Goal: Task Accomplishment & Management: Complete application form

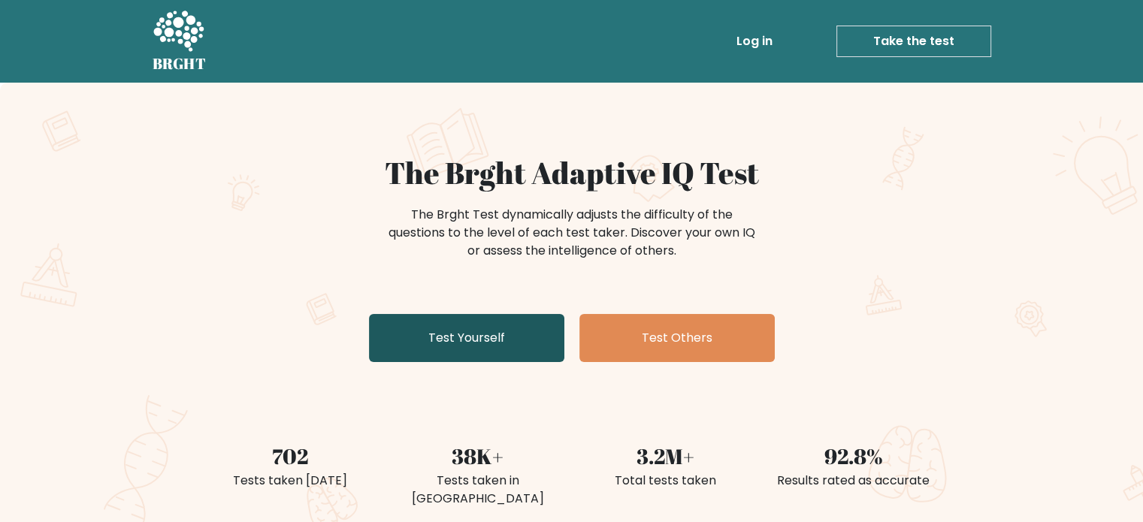
click at [503, 341] on link "Test Yourself" at bounding box center [466, 338] width 195 height 48
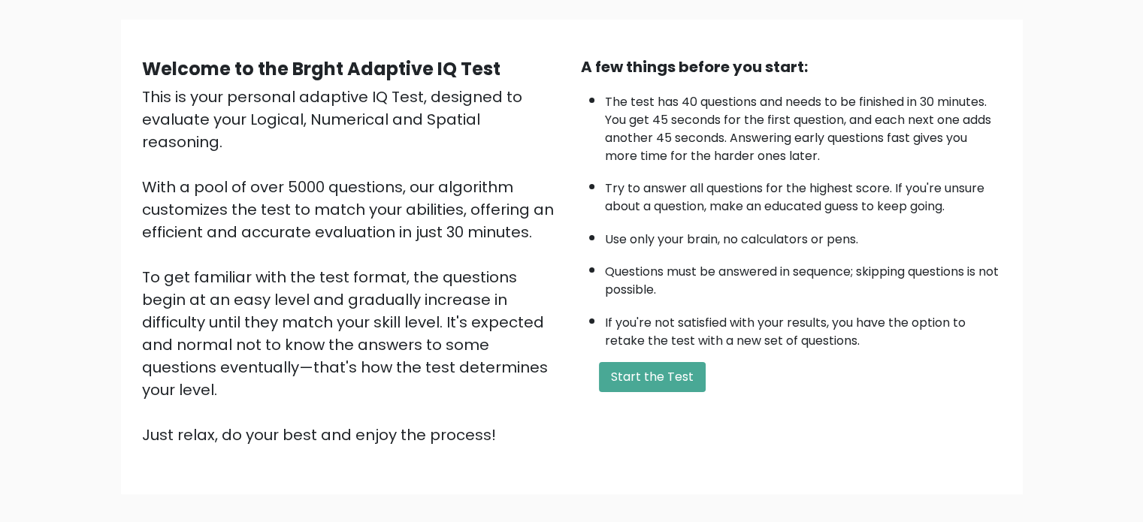
scroll to position [75, 0]
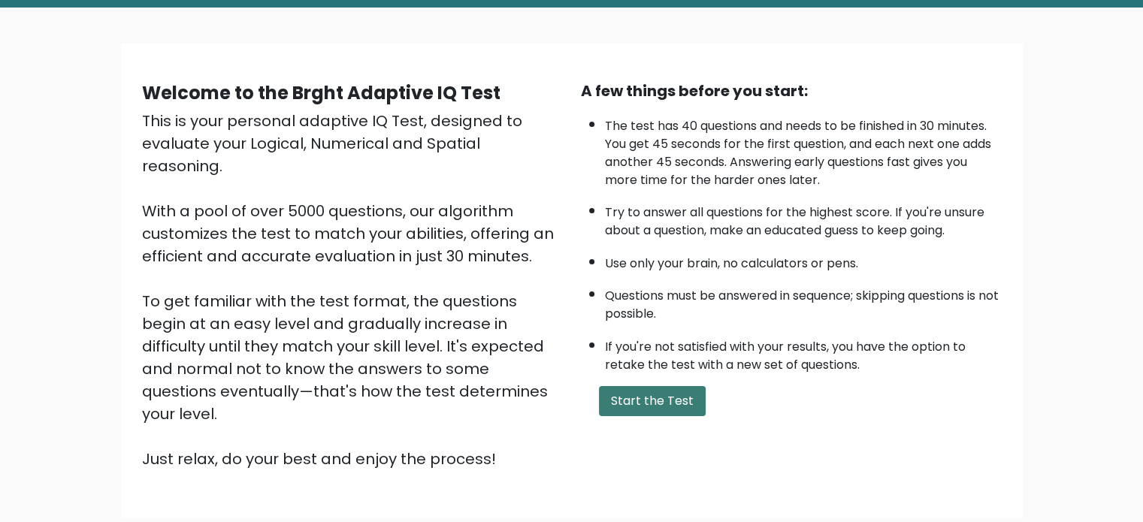
click at [635, 386] on button "Start the Test" at bounding box center [652, 401] width 107 height 30
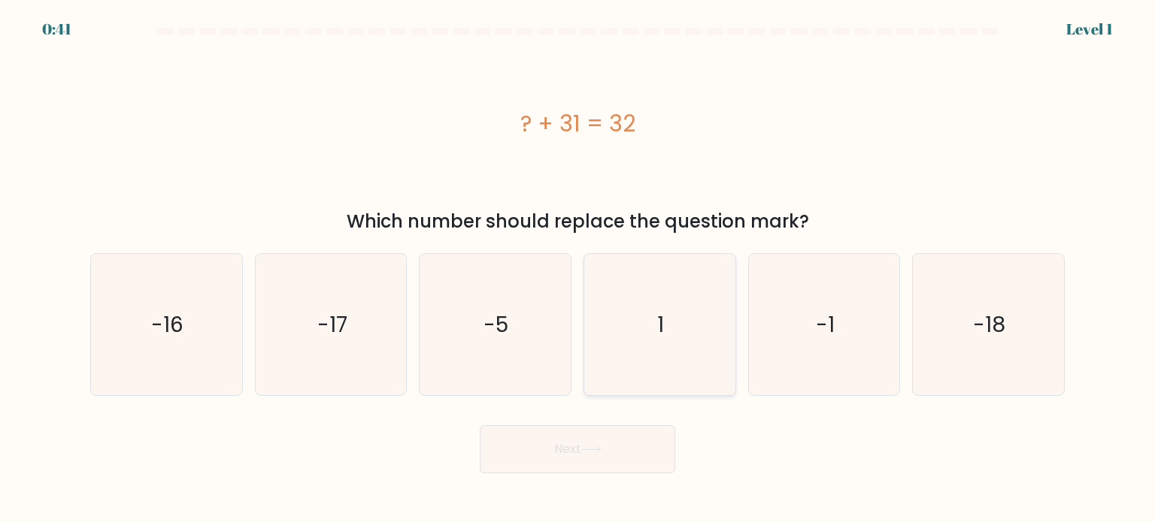
click at [675, 335] on icon "1" at bounding box center [659, 324] width 141 height 141
click at [578, 269] on input "d. 1" at bounding box center [577, 266] width 1 height 8
radio input "true"
click at [628, 453] on button "Next" at bounding box center [577, 450] width 195 height 48
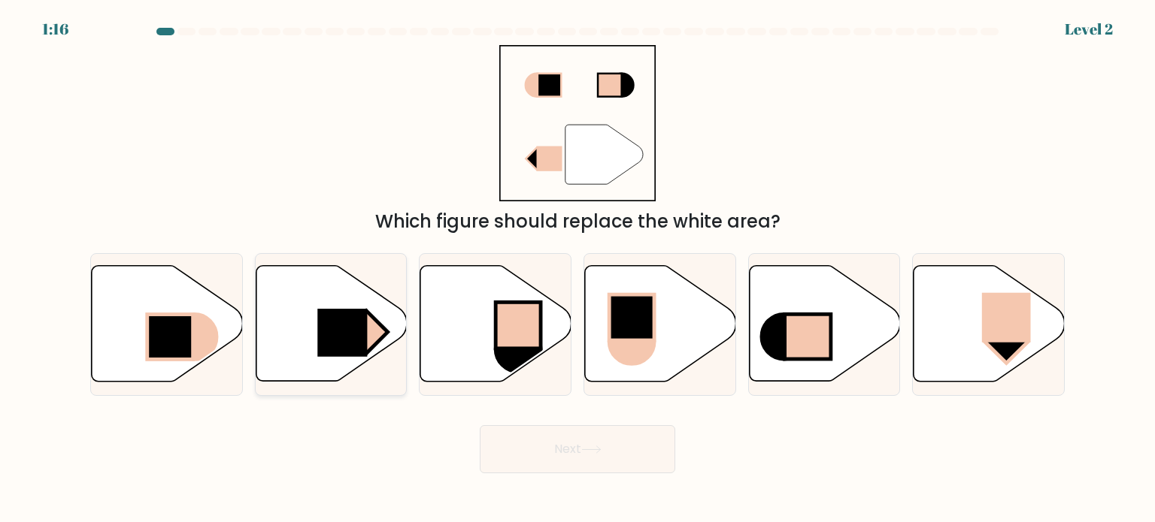
click at [326, 332] on rect at bounding box center [342, 333] width 50 height 48
click at [577, 269] on input "b." at bounding box center [577, 266] width 1 height 8
radio input "true"
click at [567, 464] on button "Next" at bounding box center [577, 450] width 195 height 48
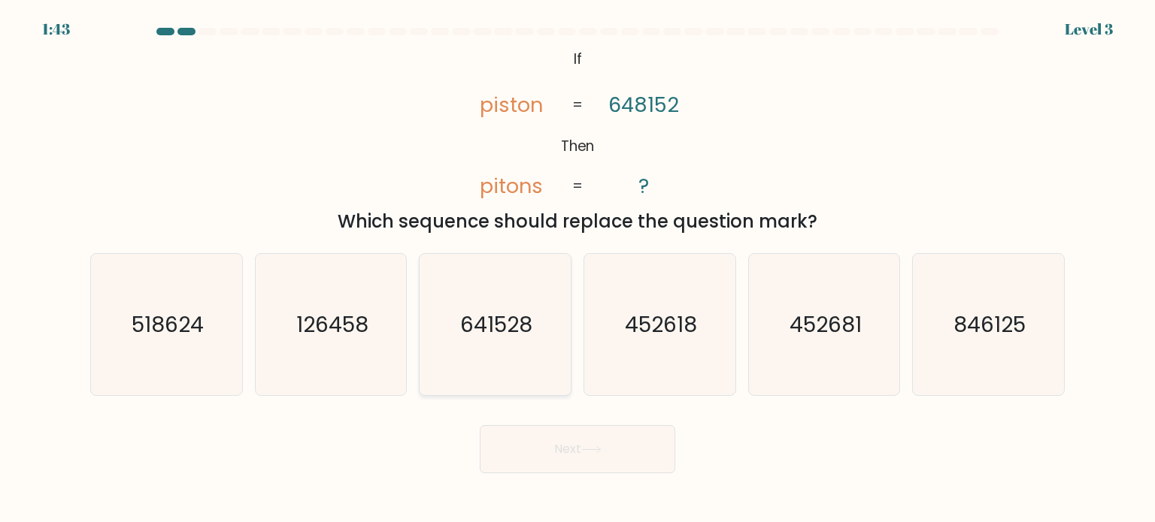
click at [517, 344] on icon "641528" at bounding box center [494, 324] width 141 height 141
click at [577, 269] on input "c. 641528" at bounding box center [577, 266] width 1 height 8
radio input "true"
click at [611, 459] on button "Next" at bounding box center [577, 450] width 195 height 48
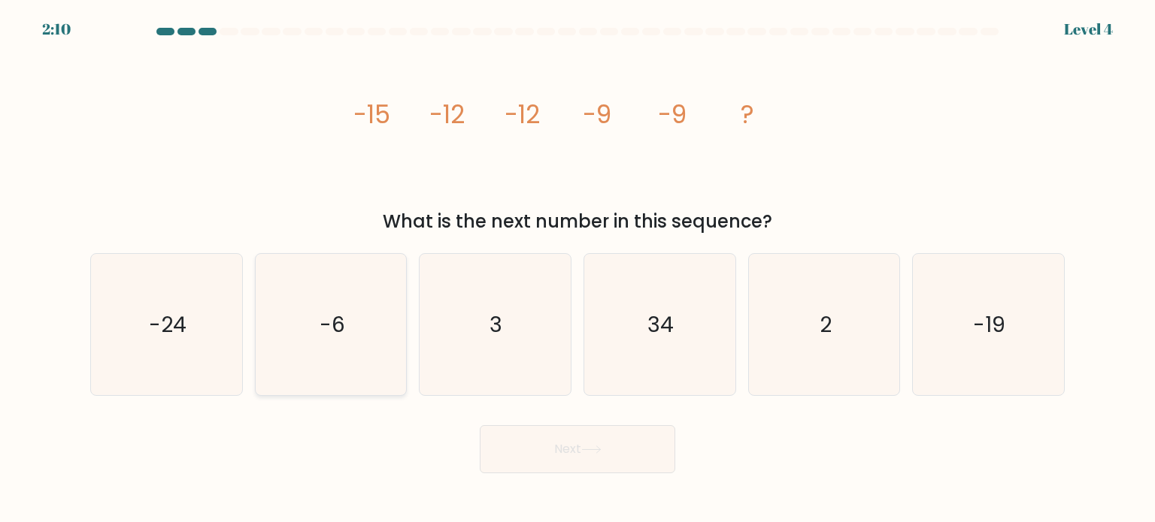
click at [322, 342] on icon "-6" at bounding box center [330, 324] width 141 height 141
click at [577, 269] on input "b. -6" at bounding box center [577, 266] width 1 height 8
radio input "true"
click at [550, 456] on button "Next" at bounding box center [577, 450] width 195 height 48
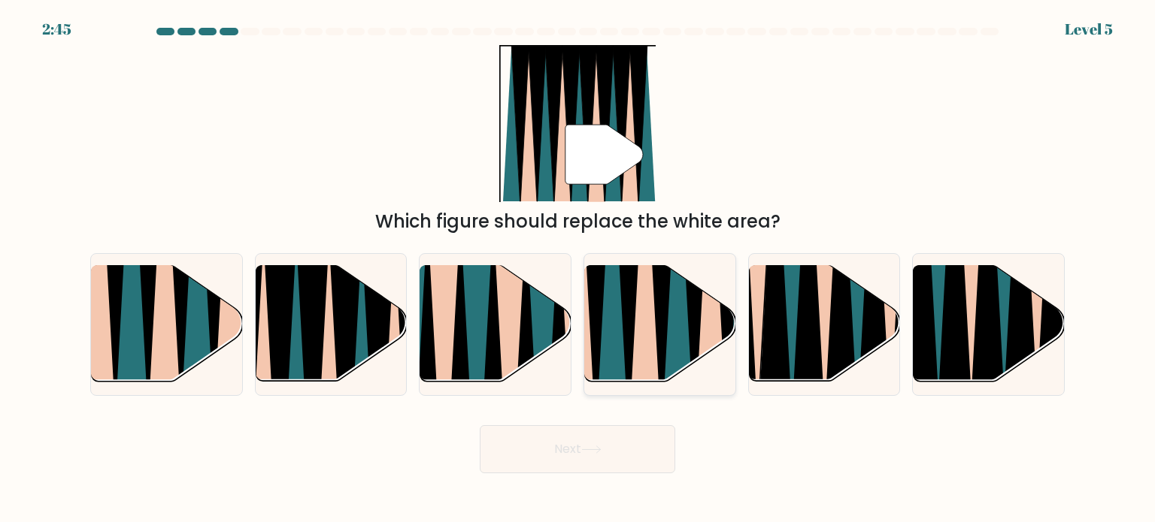
click at [659, 330] on icon at bounding box center [661, 264] width 34 height 302
click at [578, 269] on input "d." at bounding box center [577, 266] width 1 height 8
radio input "true"
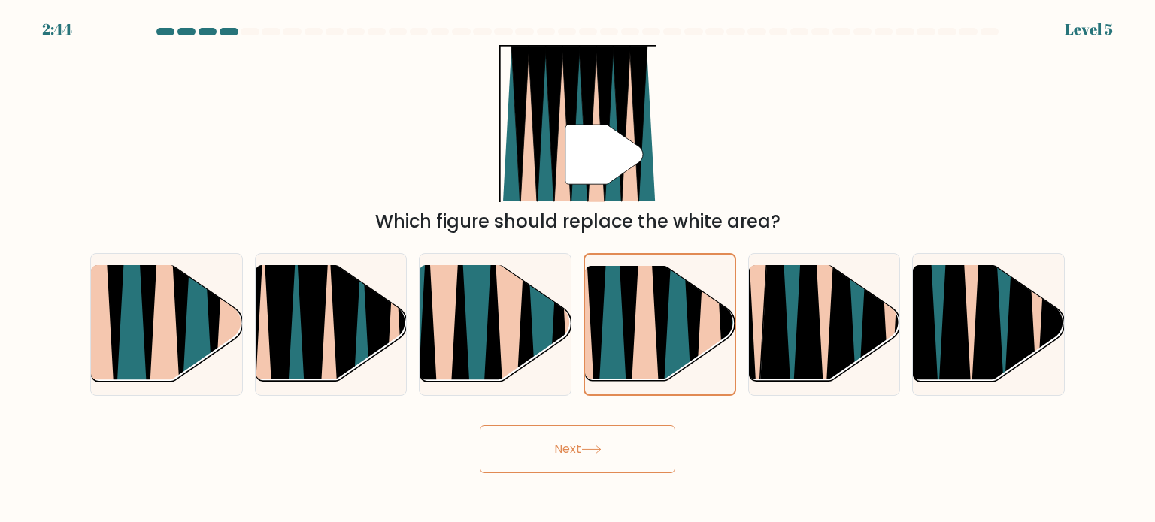
click at [592, 447] on icon at bounding box center [591, 450] width 20 height 8
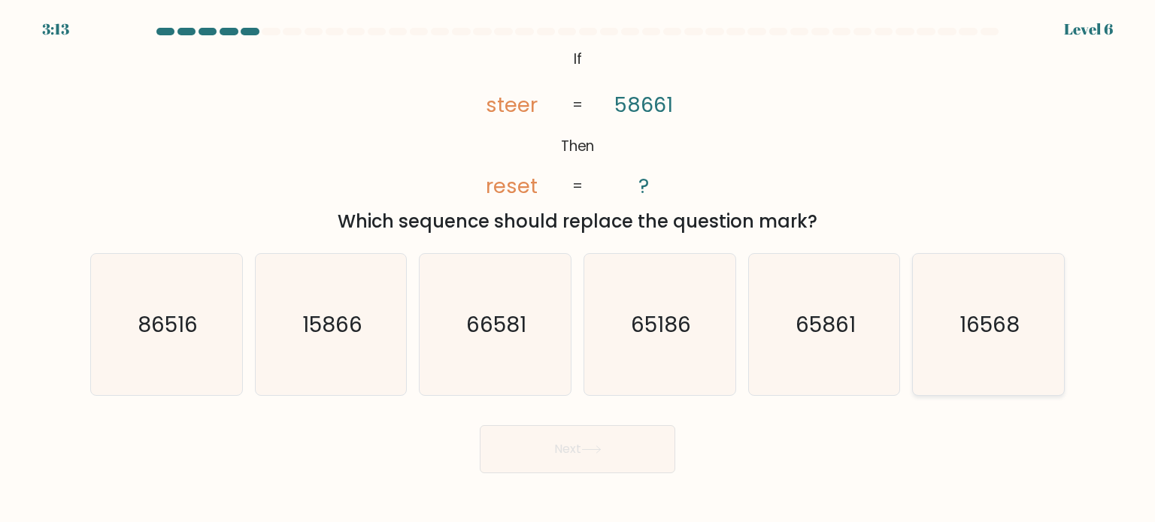
click at [963, 334] on text "16568" at bounding box center [989, 324] width 60 height 30
click at [578, 269] on input "f. 16568" at bounding box center [577, 266] width 1 height 8
radio input "true"
click at [580, 446] on button "Next" at bounding box center [577, 450] width 195 height 48
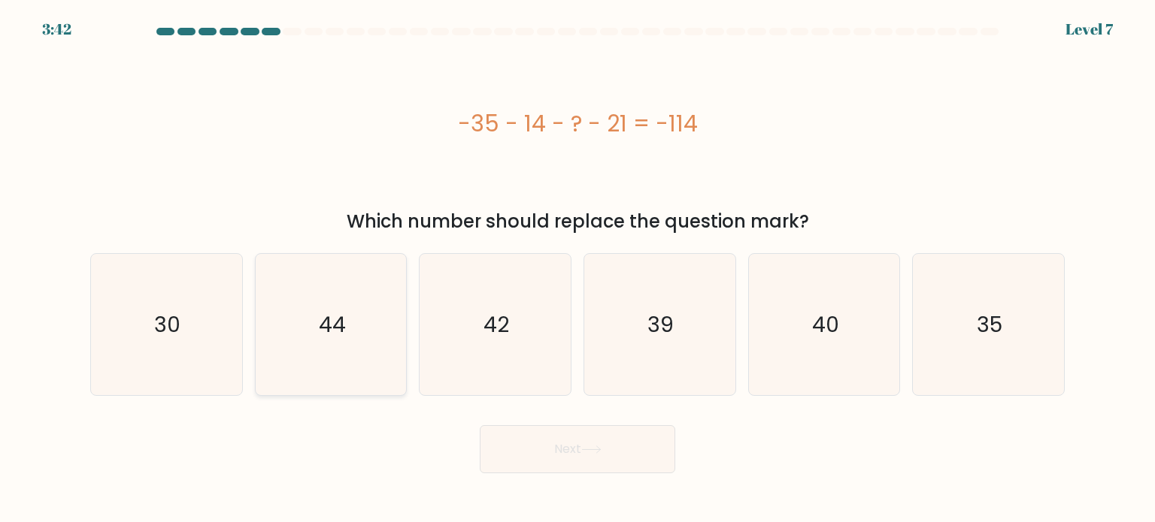
click at [354, 336] on icon "44" at bounding box center [330, 324] width 141 height 141
click at [577, 269] on input "b. 44" at bounding box center [577, 266] width 1 height 8
radio input "true"
click at [505, 453] on button "Next" at bounding box center [577, 450] width 195 height 48
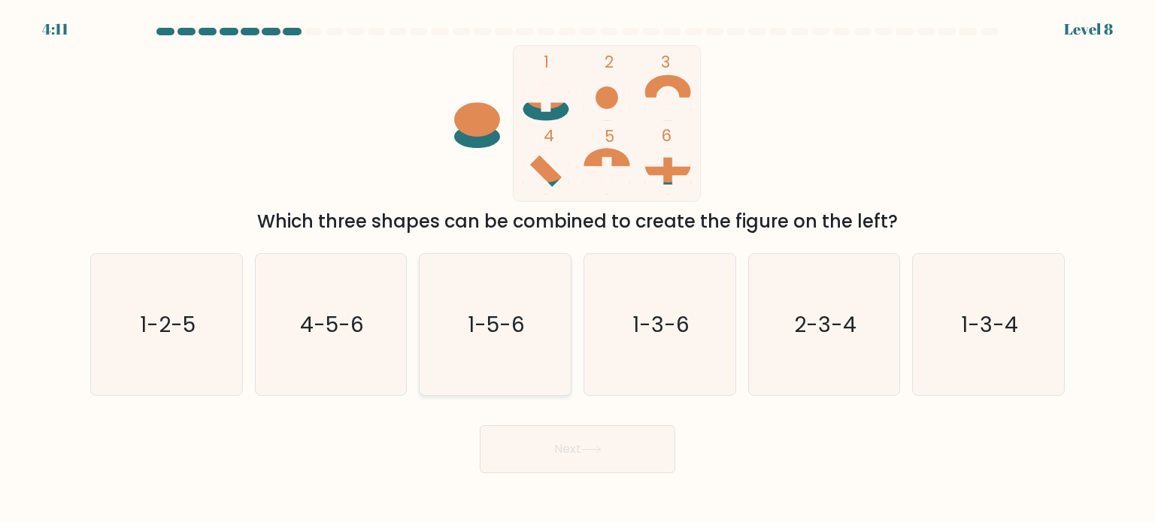
click at [510, 334] on text "1-5-6" at bounding box center [496, 324] width 57 height 30
click at [577, 269] on input "c. 1-5-6" at bounding box center [577, 266] width 1 height 8
radio input "true"
click at [592, 440] on button "Next" at bounding box center [577, 450] width 195 height 48
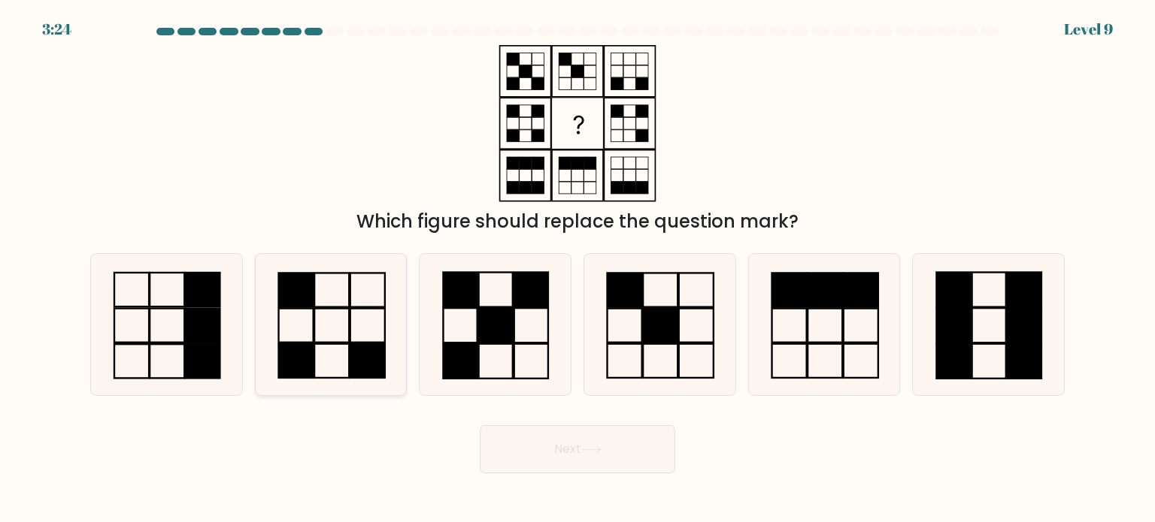
click at [314, 298] on rect at bounding box center [331, 290] width 35 height 34
click at [577, 269] on input "b." at bounding box center [577, 266] width 1 height 8
radio input "true"
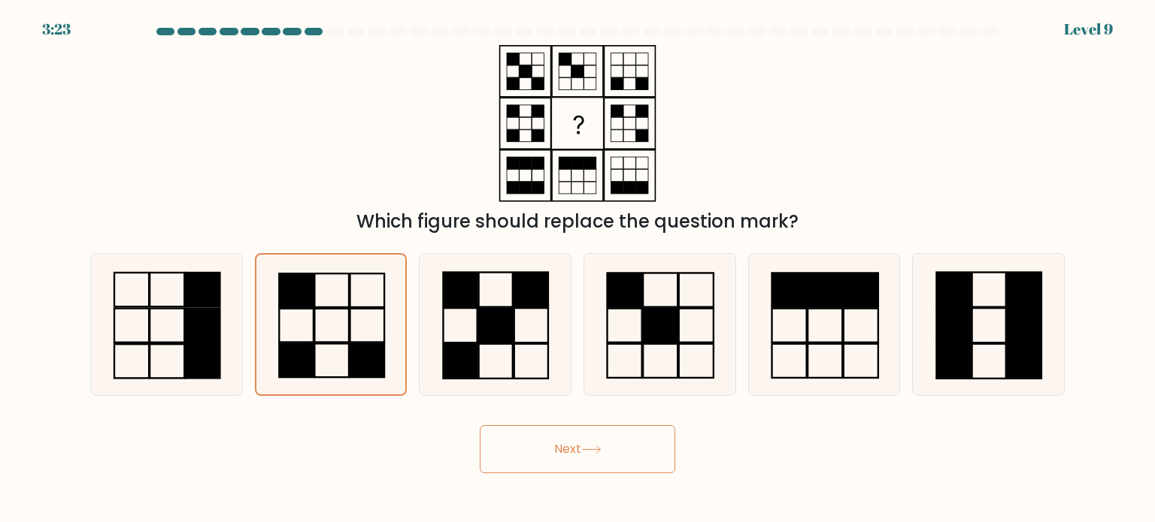
click at [523, 460] on button "Next" at bounding box center [577, 450] width 195 height 48
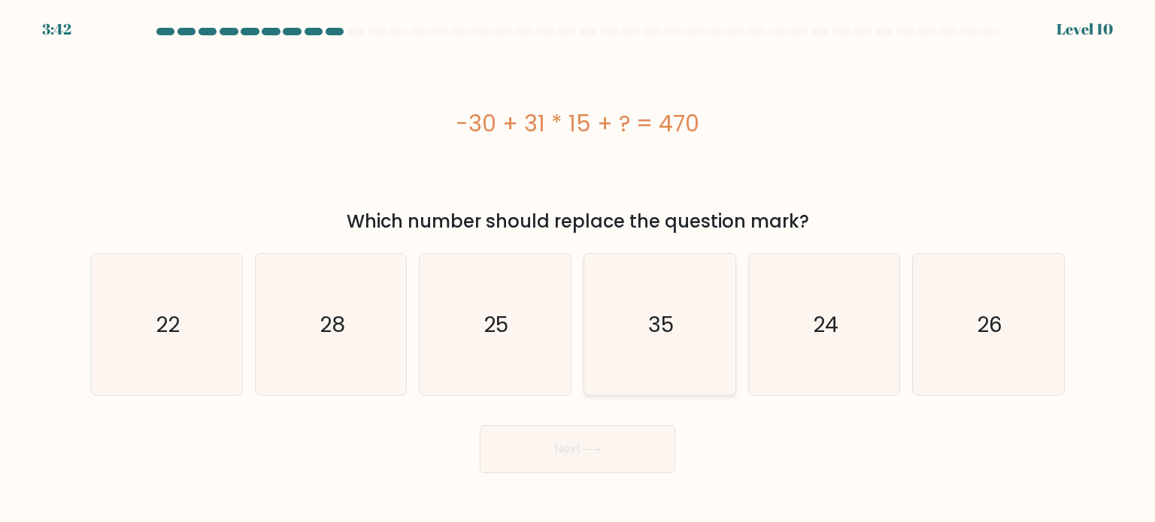
click at [638, 349] on icon "35" at bounding box center [659, 324] width 141 height 141
click at [578, 269] on input "d. 35" at bounding box center [577, 266] width 1 height 8
radio input "true"
click at [628, 429] on button "Next" at bounding box center [577, 450] width 195 height 48
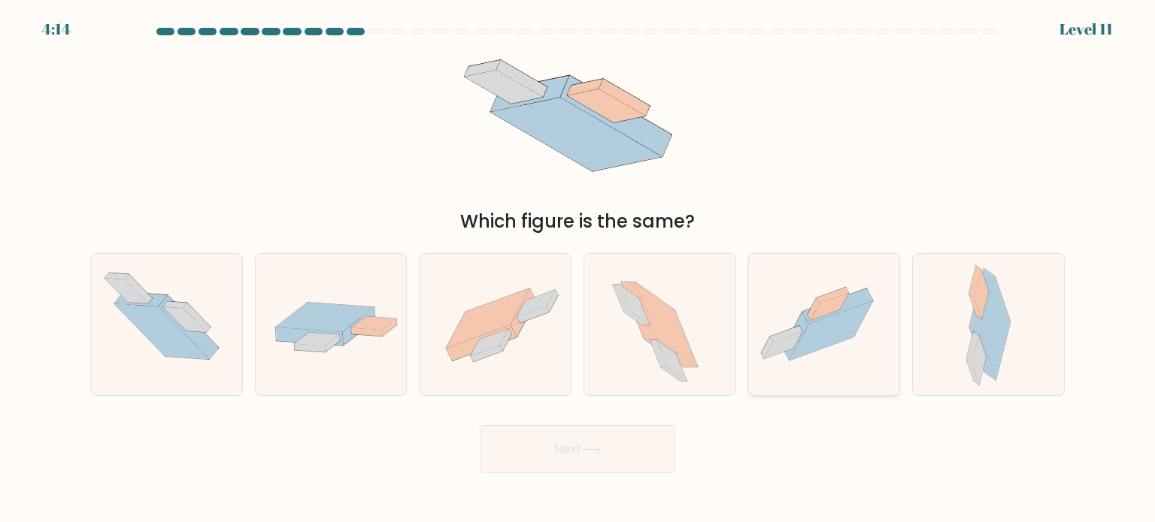
click at [818, 338] on icon at bounding box center [830, 330] width 83 height 59
click at [578, 269] on input "e." at bounding box center [577, 266] width 1 height 8
radio input "true"
click at [623, 441] on button "Next" at bounding box center [577, 450] width 195 height 48
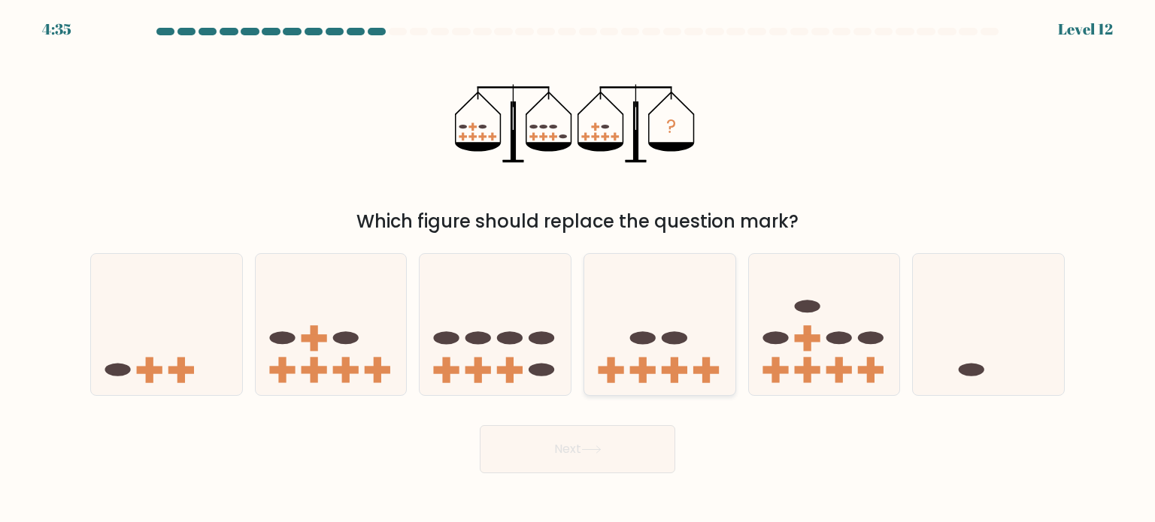
click at [644, 335] on ellipse at bounding box center [643, 338] width 26 height 13
click at [578, 269] on input "d." at bounding box center [577, 266] width 1 height 8
radio input "true"
click at [623, 443] on button "Next" at bounding box center [577, 450] width 195 height 48
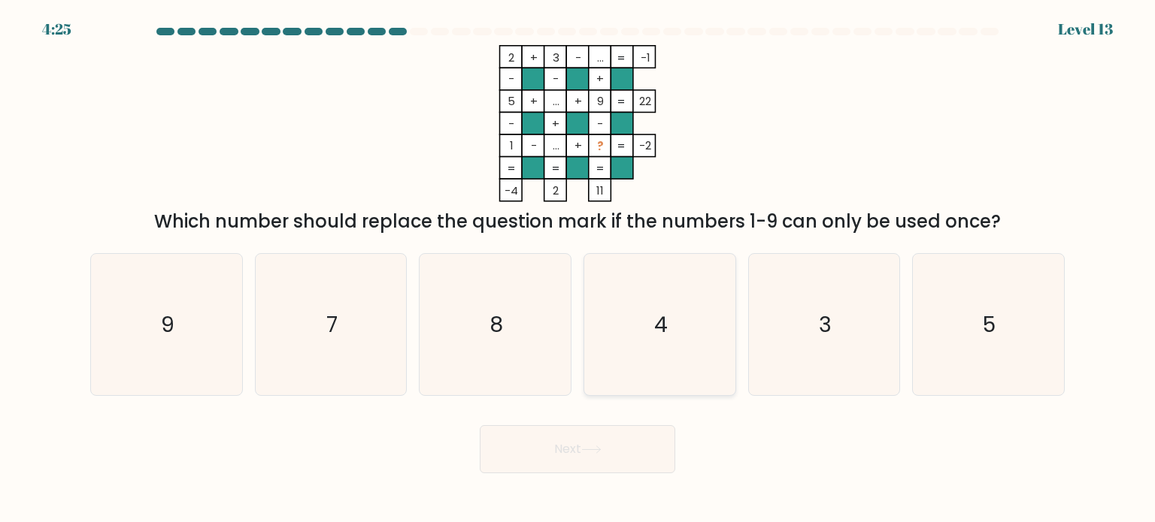
click at [666, 324] on text "4" at bounding box center [661, 324] width 14 height 30
click at [578, 269] on input "d. 4" at bounding box center [577, 266] width 1 height 8
radio input "true"
click at [615, 450] on button "Next" at bounding box center [577, 450] width 195 height 48
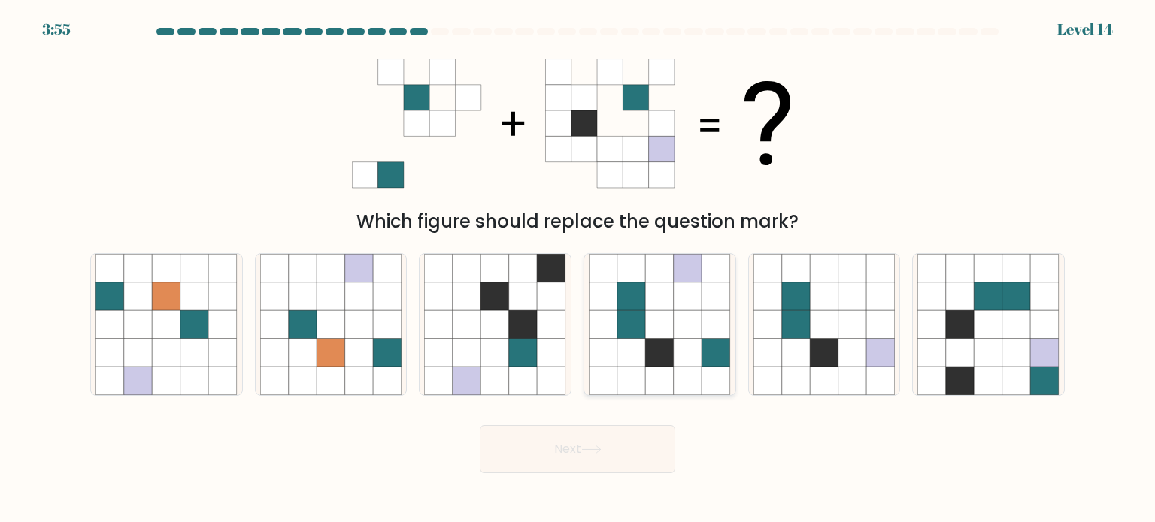
click at [655, 338] on icon at bounding box center [660, 324] width 29 height 29
click at [578, 269] on input "d." at bounding box center [577, 266] width 1 height 8
radio input "true"
click at [596, 447] on icon at bounding box center [591, 450] width 20 height 8
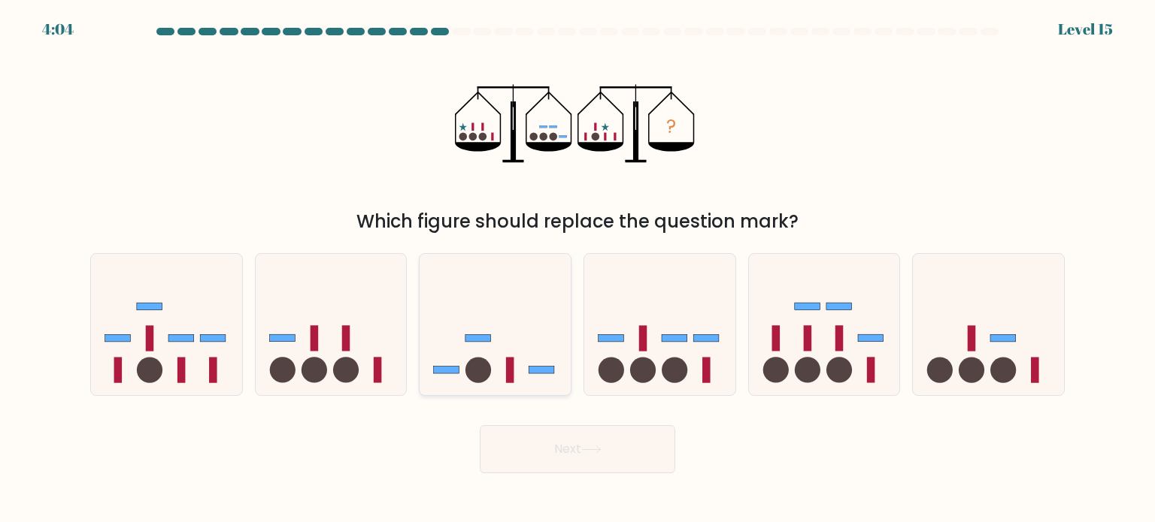
click at [472, 342] on icon at bounding box center [494, 324] width 151 height 125
click at [577, 269] on input "c." at bounding box center [577, 266] width 1 height 8
radio input "true"
drag, startPoint x: 577, startPoint y: 462, endPoint x: 583, endPoint y: 472, distance: 12.5
click at [580, 468] on button "Next" at bounding box center [577, 450] width 195 height 48
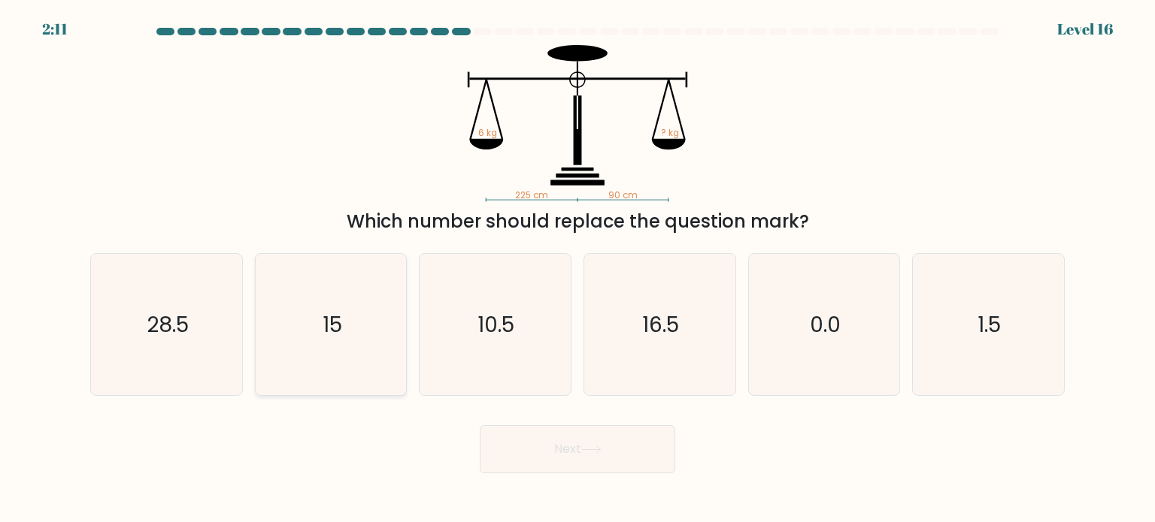
click at [335, 327] on text "15" at bounding box center [333, 324] width 20 height 30
click at [577, 269] on input "b. 15" at bounding box center [577, 266] width 1 height 8
radio input "true"
click at [583, 456] on button "Next" at bounding box center [577, 450] width 195 height 48
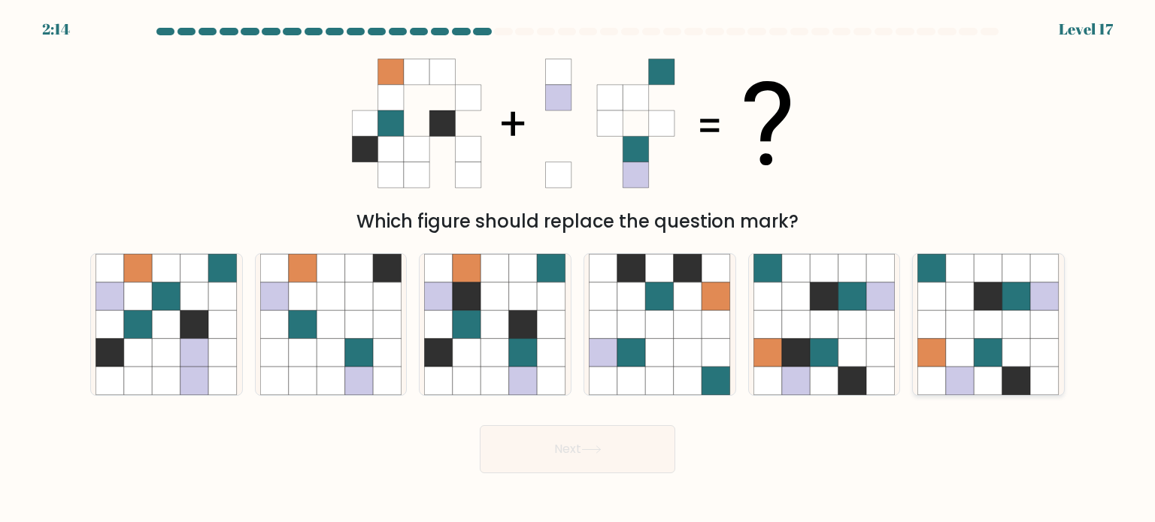
click at [1006, 346] on icon at bounding box center [1016, 352] width 29 height 29
click at [578, 269] on input "f." at bounding box center [577, 266] width 1 height 8
radio input "true"
click at [625, 450] on button "Next" at bounding box center [577, 450] width 195 height 48
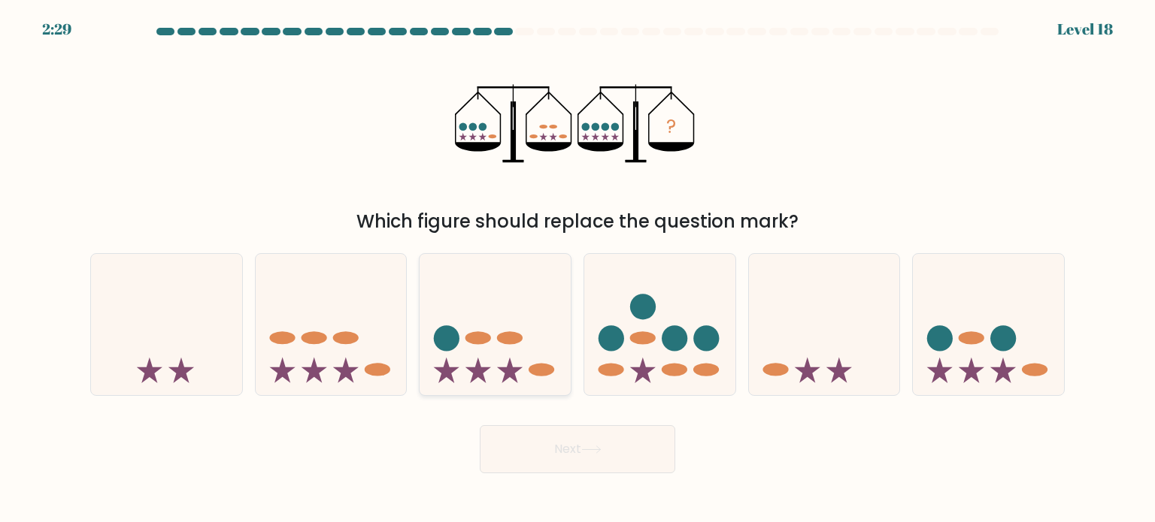
click at [548, 354] on icon at bounding box center [494, 324] width 151 height 125
click at [577, 269] on input "c." at bounding box center [577, 266] width 1 height 8
radio input "true"
click at [572, 459] on button "Next" at bounding box center [577, 450] width 195 height 48
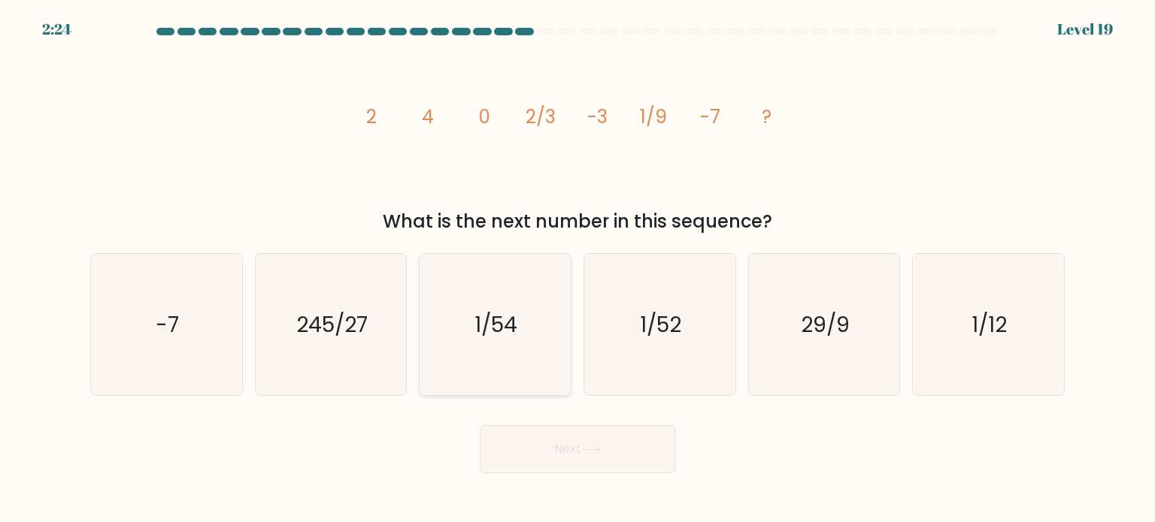
click at [492, 335] on text "1/54" at bounding box center [496, 324] width 43 height 30
click at [577, 269] on input "c. 1/54" at bounding box center [577, 266] width 1 height 8
radio input "true"
click at [575, 436] on button "Next" at bounding box center [577, 450] width 195 height 48
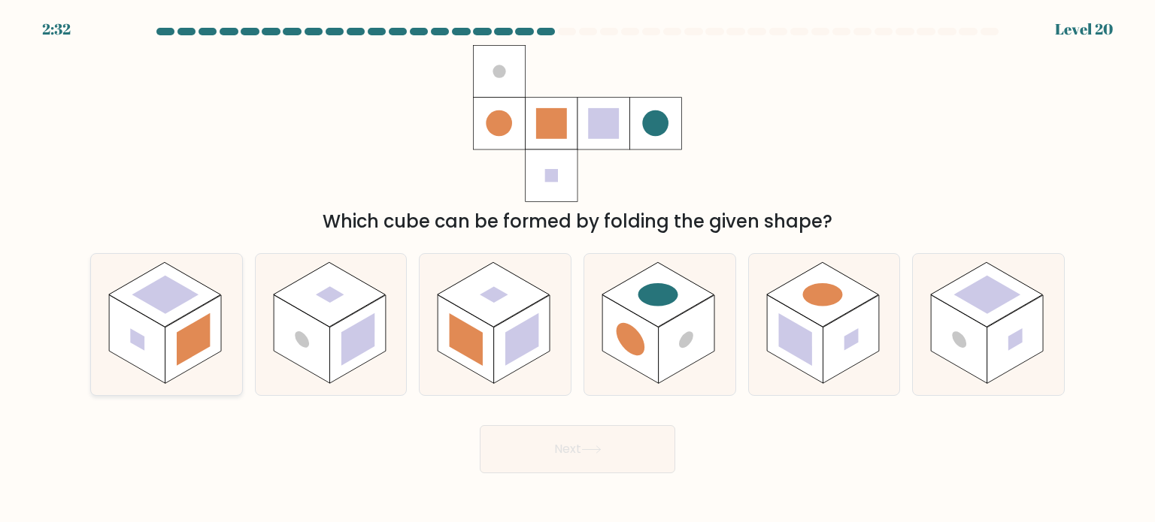
click at [186, 315] on rect at bounding box center [193, 339] width 56 height 89
click at [577, 269] on input "a." at bounding box center [577, 266] width 1 height 8
radio input "true"
click at [562, 450] on button "Next" at bounding box center [577, 450] width 195 height 48
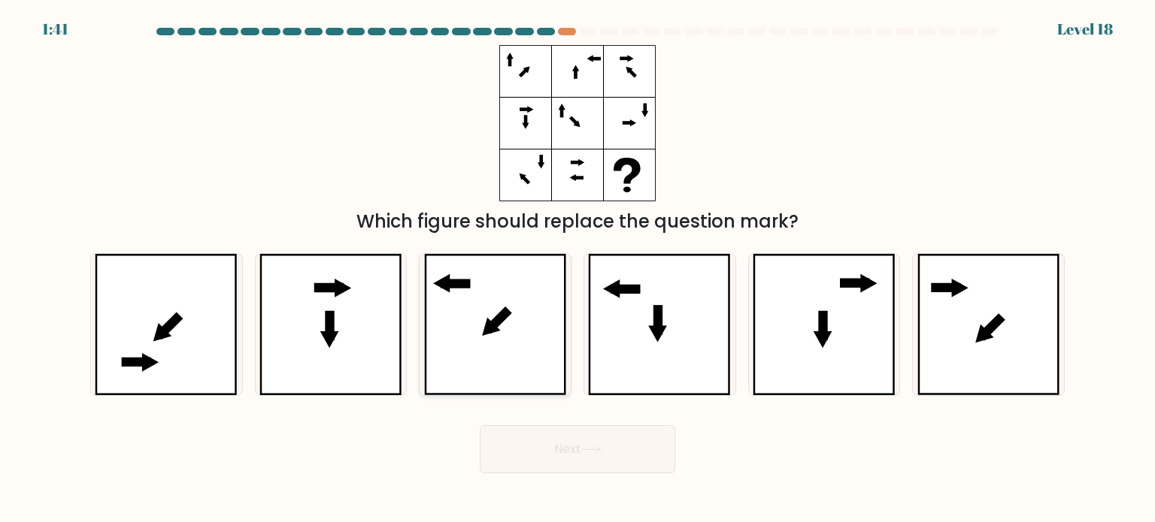
click at [514, 355] on icon at bounding box center [495, 324] width 143 height 141
click at [577, 269] on input "c." at bounding box center [577, 266] width 1 height 8
radio input "true"
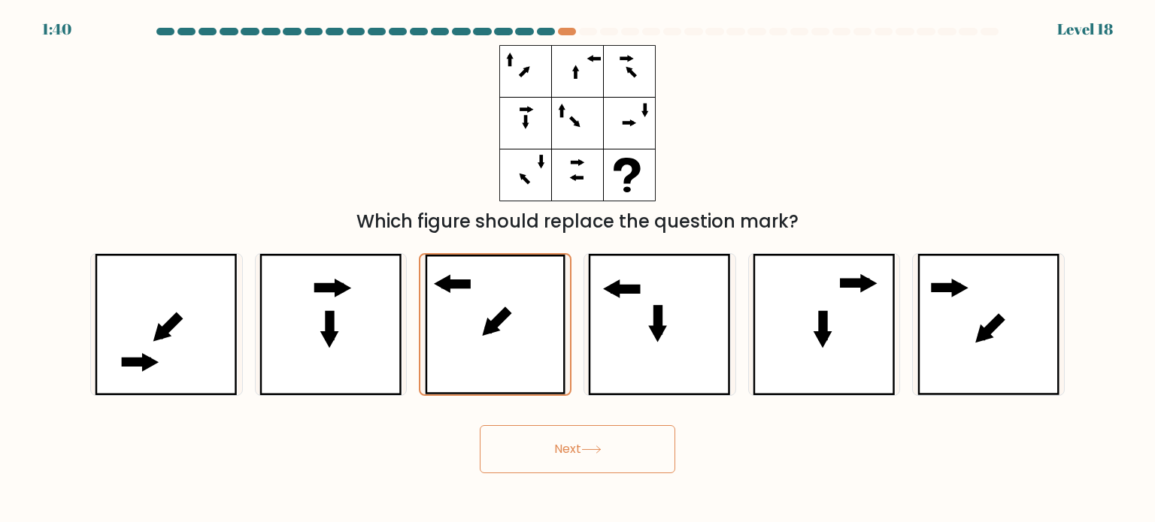
click at [538, 461] on button "Next" at bounding box center [577, 450] width 195 height 48
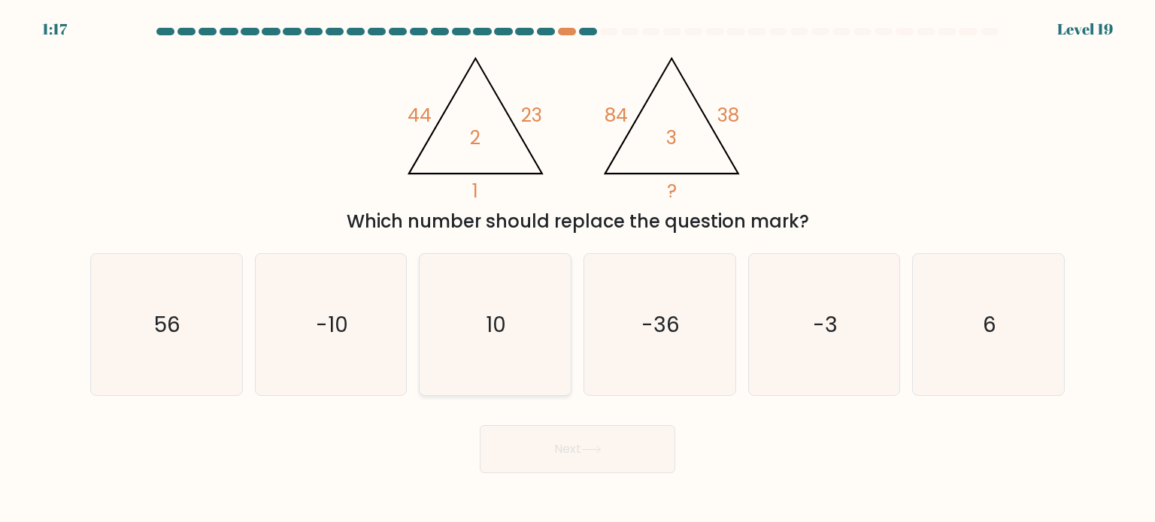
click at [487, 339] on icon "10" at bounding box center [494, 324] width 141 height 141
click at [577, 269] on input "c. 10" at bounding box center [577, 266] width 1 height 8
radio input "true"
click at [568, 445] on button "Next" at bounding box center [577, 450] width 195 height 48
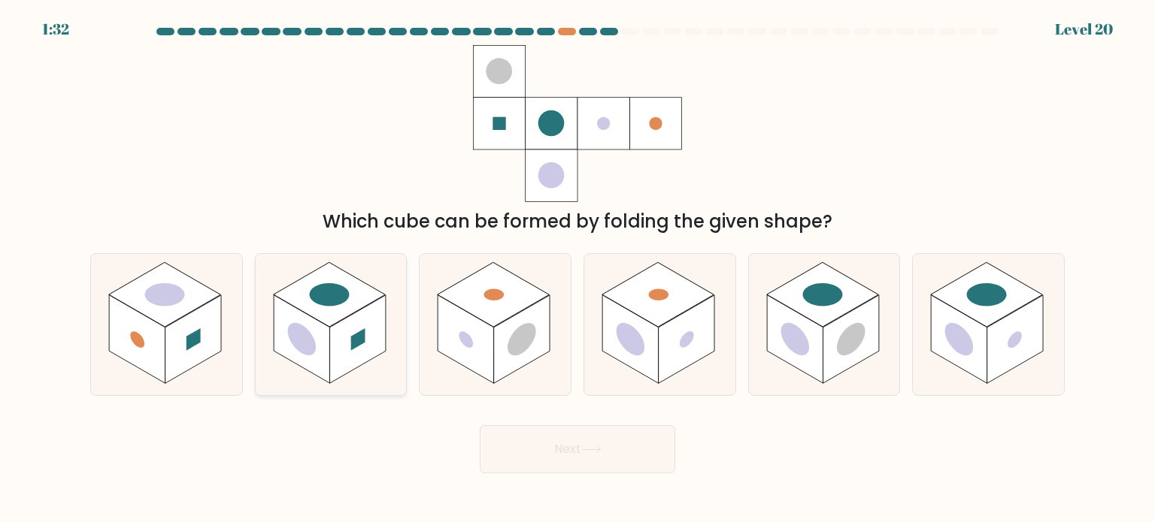
click at [340, 301] on circle at bounding box center [329, 294] width 56 height 32
click at [577, 269] on input "b." at bounding box center [577, 266] width 1 height 8
radio input "true"
click at [533, 459] on button "Next" at bounding box center [577, 450] width 195 height 48
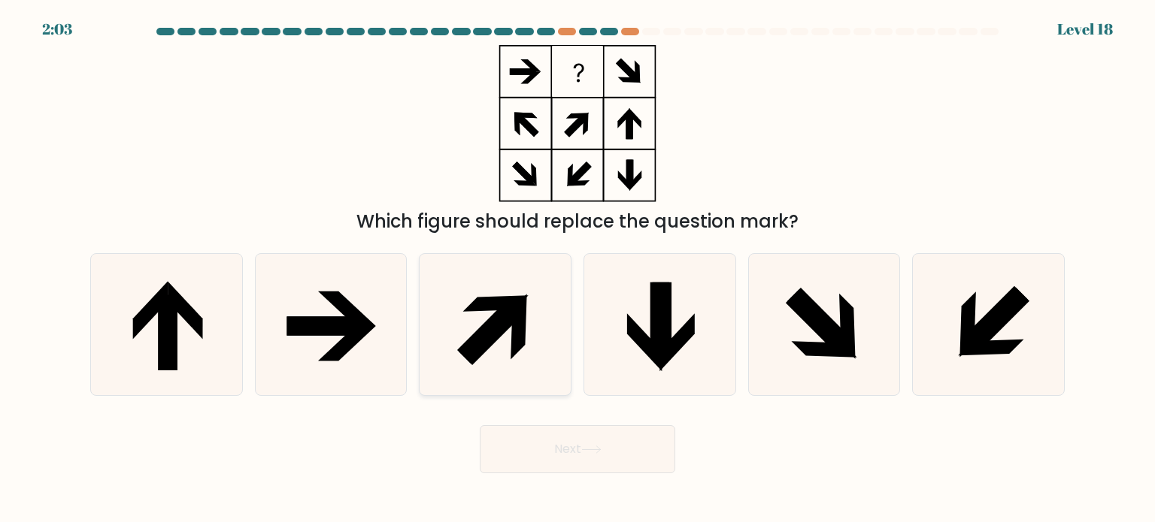
click at [495, 307] on icon at bounding box center [495, 303] width 65 height 17
click at [577, 269] on input "c." at bounding box center [577, 266] width 1 height 8
radio input "true"
click at [568, 443] on button "Next" at bounding box center [577, 450] width 195 height 48
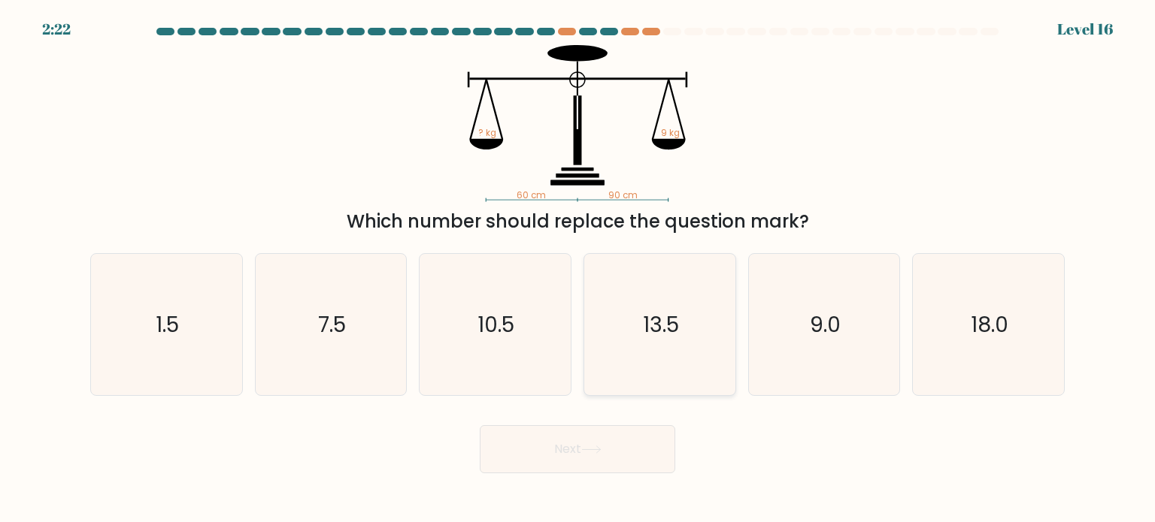
click at [690, 341] on icon "13.5" at bounding box center [659, 324] width 141 height 141
click at [578, 269] on input "d. 13.5" at bounding box center [577, 266] width 1 height 8
radio input "true"
click at [610, 452] on button "Next" at bounding box center [577, 450] width 195 height 48
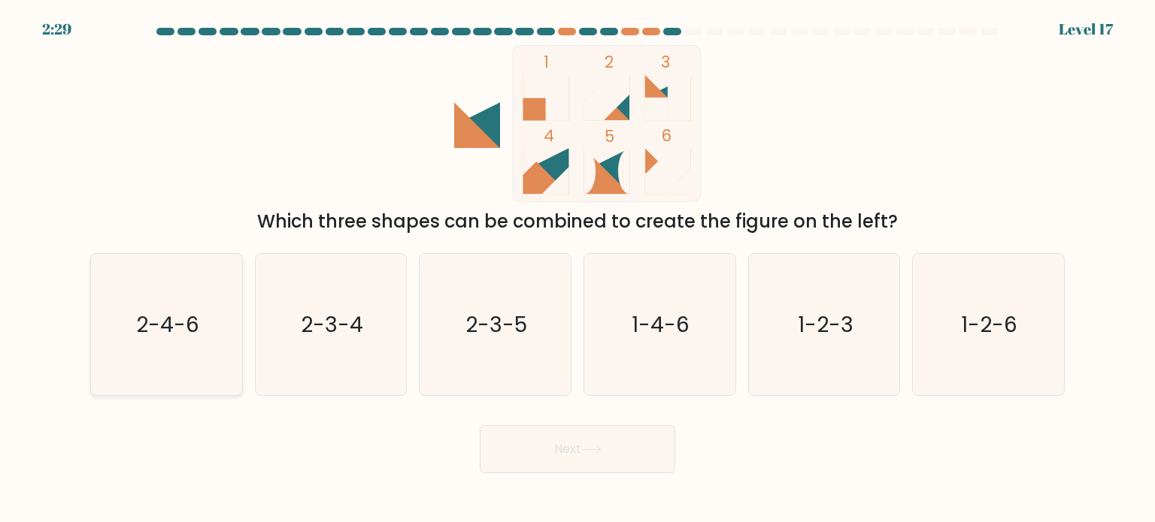
click at [108, 336] on icon "2-4-6" at bounding box center [165, 324] width 141 height 141
click at [577, 269] on input "a. 2-4-6" at bounding box center [577, 266] width 1 height 8
radio input "true"
click at [595, 456] on button "Next" at bounding box center [577, 450] width 195 height 48
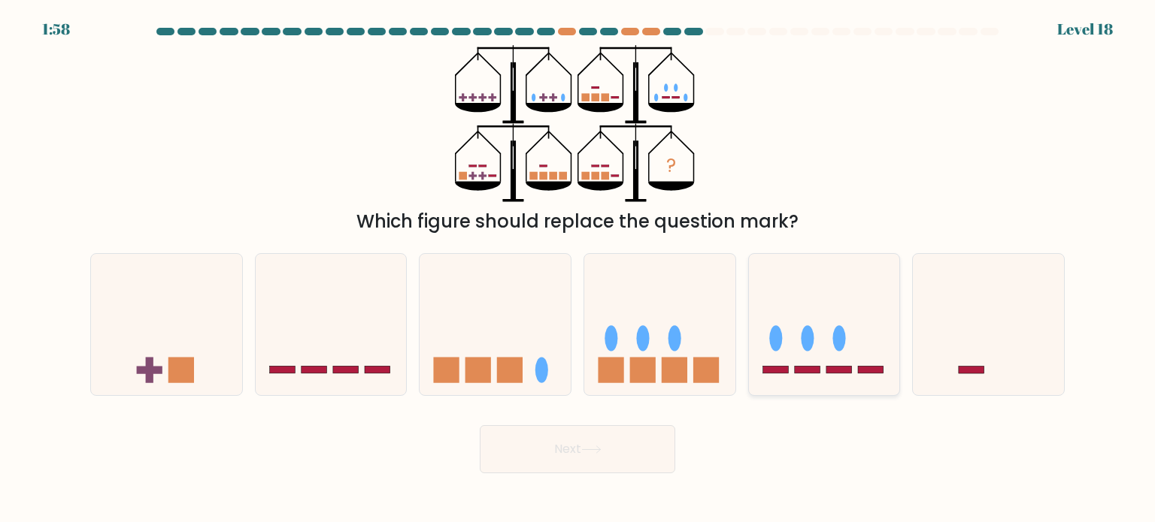
click at [796, 379] on icon at bounding box center [824, 324] width 151 height 125
click at [578, 269] on input "e." at bounding box center [577, 266] width 1 height 8
radio input "true"
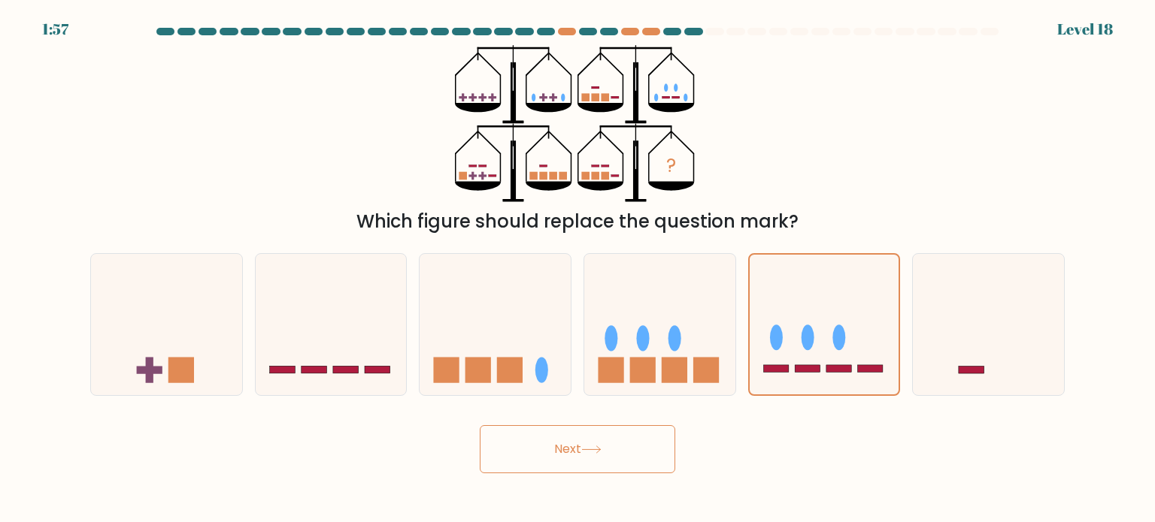
click at [641, 447] on button "Next" at bounding box center [577, 450] width 195 height 48
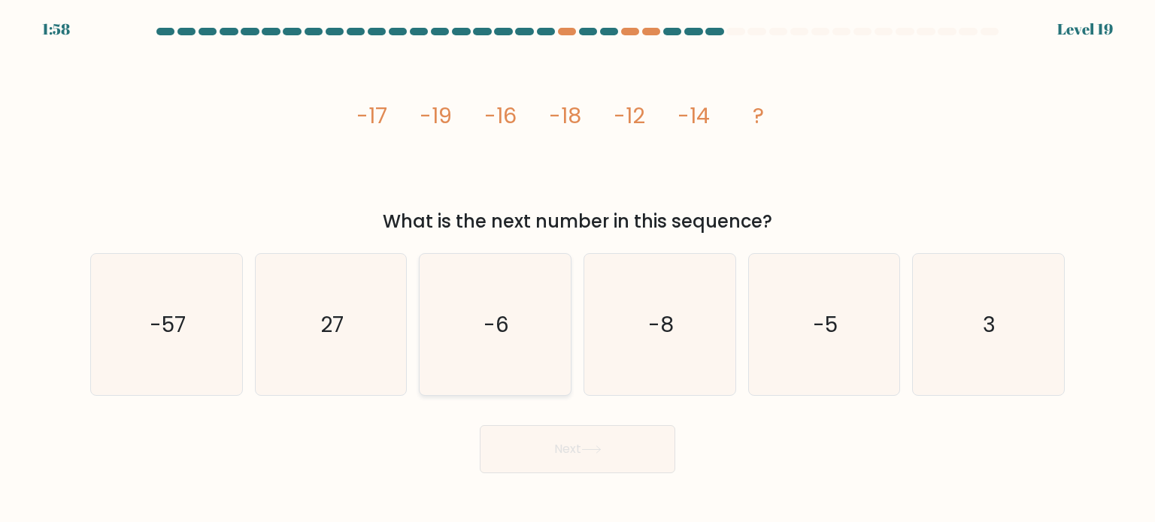
click at [517, 366] on icon "-6" at bounding box center [494, 324] width 141 height 141
click at [577, 269] on input "c. -6" at bounding box center [577, 266] width 1 height 8
radio input "true"
click at [517, 366] on icon "-6" at bounding box center [495, 325] width 140 height 140
click at [577, 269] on input "c. -6" at bounding box center [577, 266] width 1 height 8
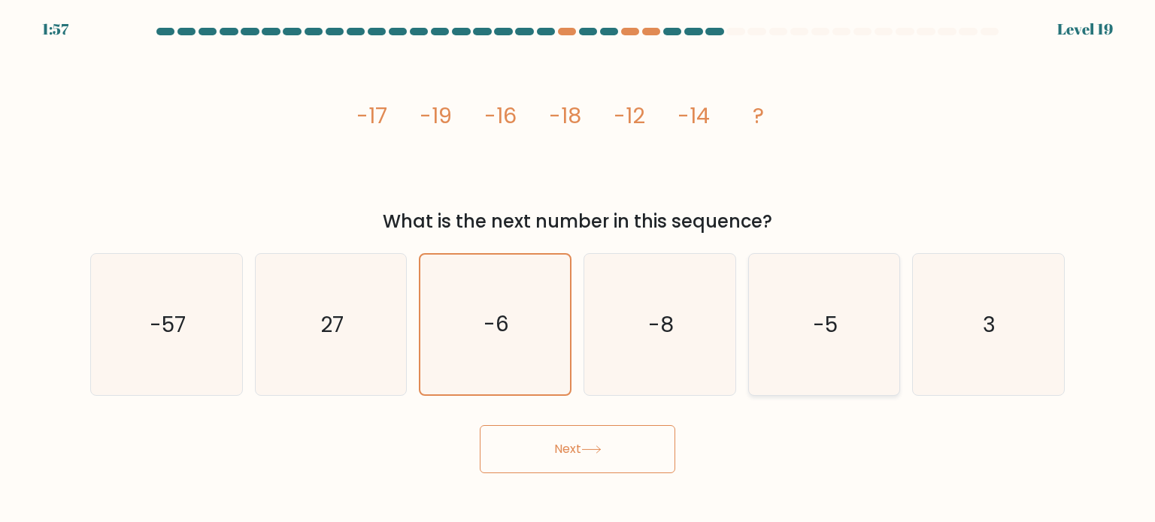
click at [781, 357] on icon "-5" at bounding box center [823, 324] width 141 height 141
click at [578, 269] on input "e. -5" at bounding box center [577, 266] width 1 height 8
radio input "true"
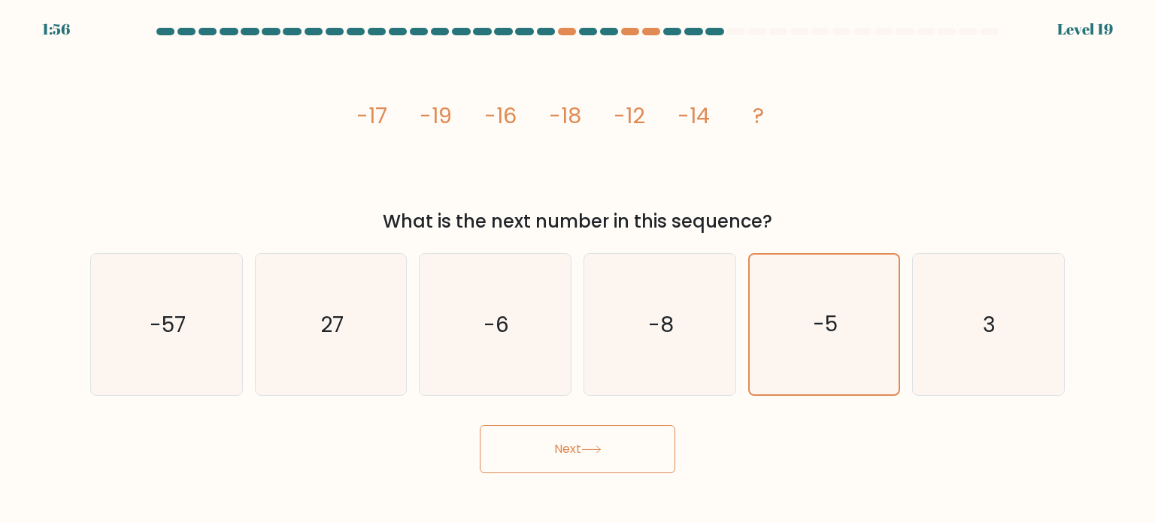
click at [640, 438] on button "Next" at bounding box center [577, 450] width 195 height 48
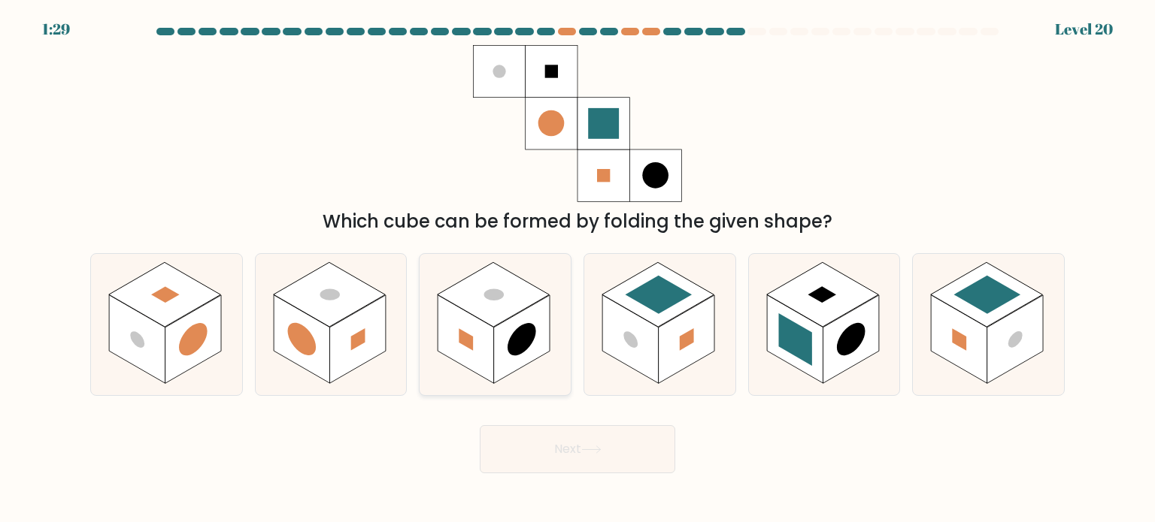
click at [465, 360] on rect at bounding box center [466, 339] width 56 height 89
click at [577, 269] on input "c." at bounding box center [577, 266] width 1 height 8
radio input "true"
click at [568, 441] on button "Next" at bounding box center [577, 450] width 195 height 48
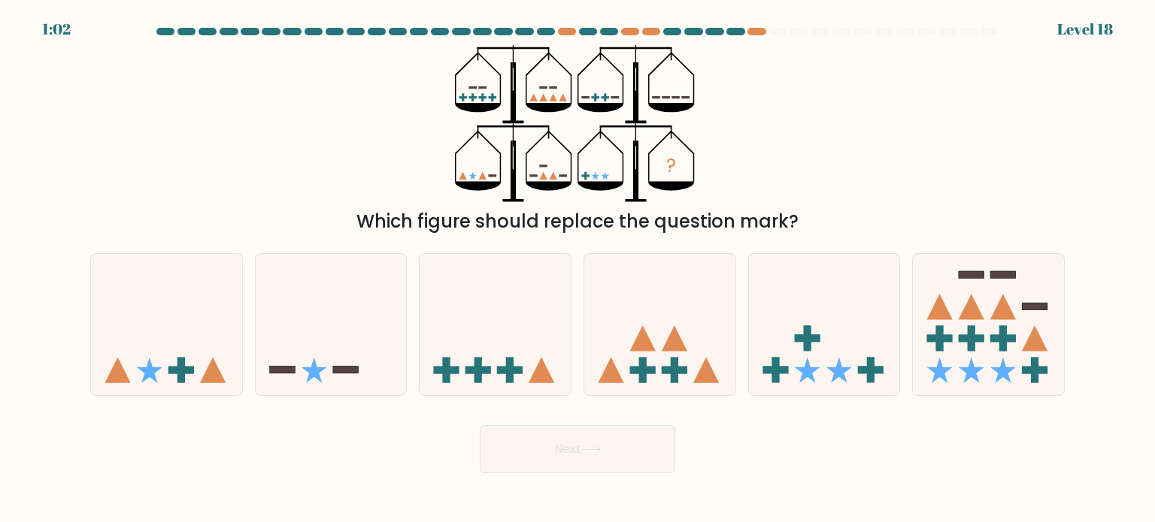
click at [125, 425] on div "Next" at bounding box center [577, 443] width 992 height 59
click at [146, 374] on icon at bounding box center [150, 371] width 26 height 26
click at [577, 269] on input "a." at bounding box center [577, 266] width 1 height 8
radio input "true"
click at [600, 465] on button "Next" at bounding box center [577, 450] width 195 height 48
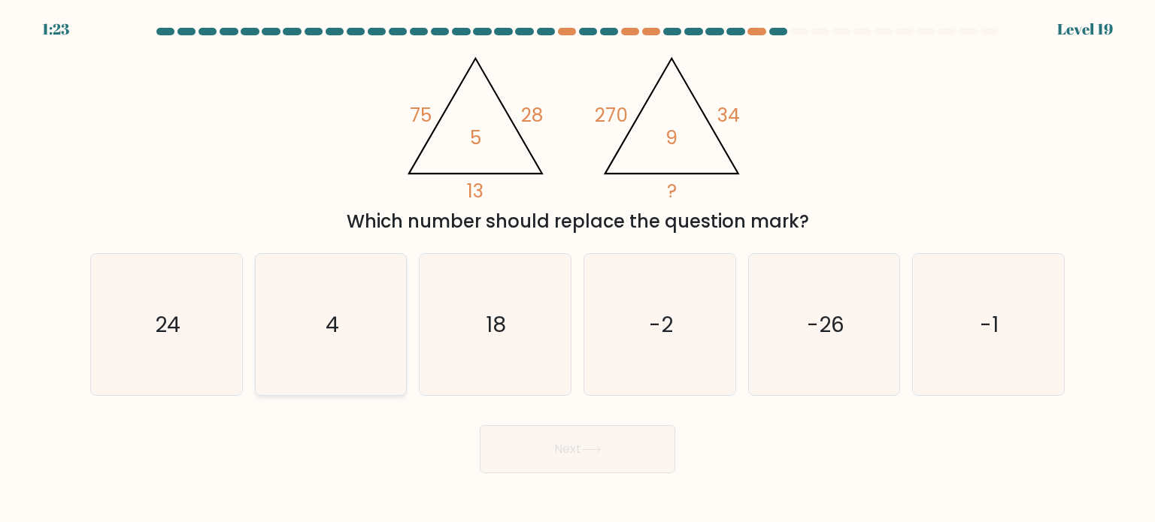
click at [317, 335] on icon "4" at bounding box center [330, 324] width 141 height 141
click at [577, 269] on input "b. 4" at bounding box center [577, 266] width 1 height 8
radio input "true"
click at [589, 464] on button "Next" at bounding box center [577, 450] width 195 height 48
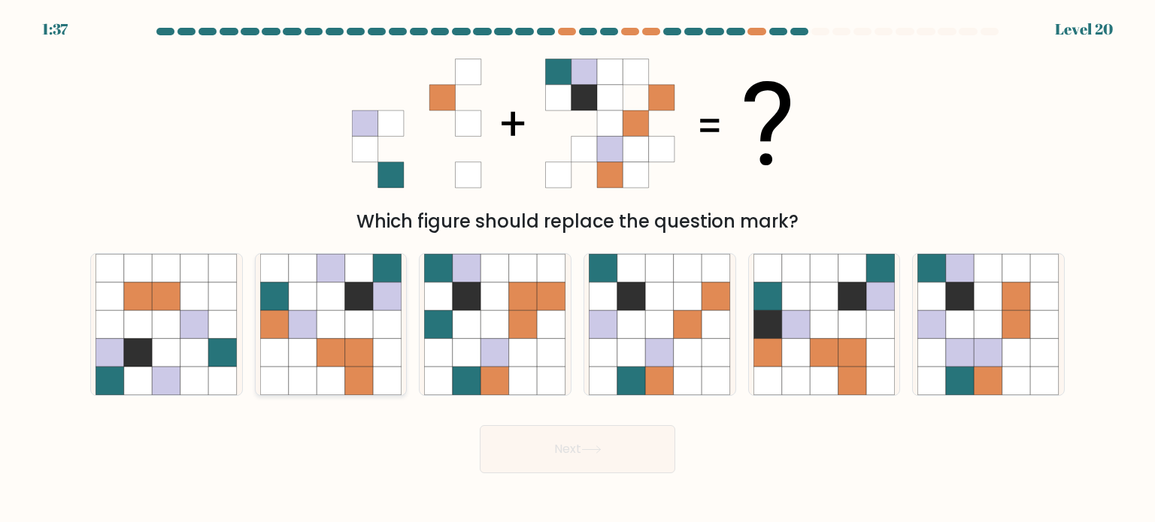
drag, startPoint x: 359, startPoint y: 330, endPoint x: 405, endPoint y: 351, distance: 51.1
click at [361, 333] on icon at bounding box center [359, 324] width 29 height 29
click at [577, 269] on input "b." at bounding box center [577, 266] width 1 height 8
radio input "true"
click at [567, 450] on button "Next" at bounding box center [577, 450] width 195 height 48
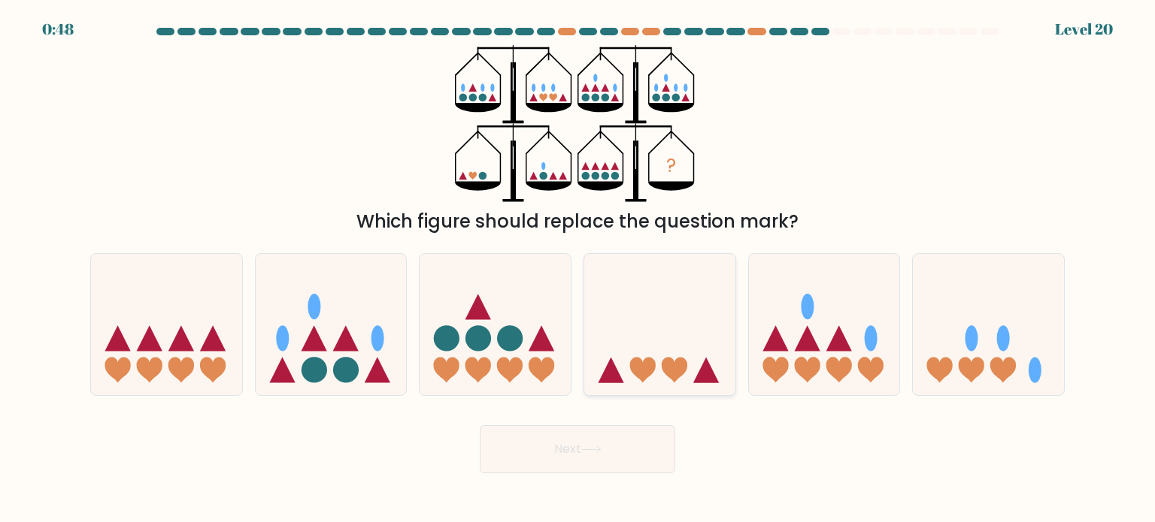
click at [644, 371] on icon at bounding box center [643, 370] width 26 height 26
click at [578, 269] on input "d." at bounding box center [577, 266] width 1 height 8
radio input "true"
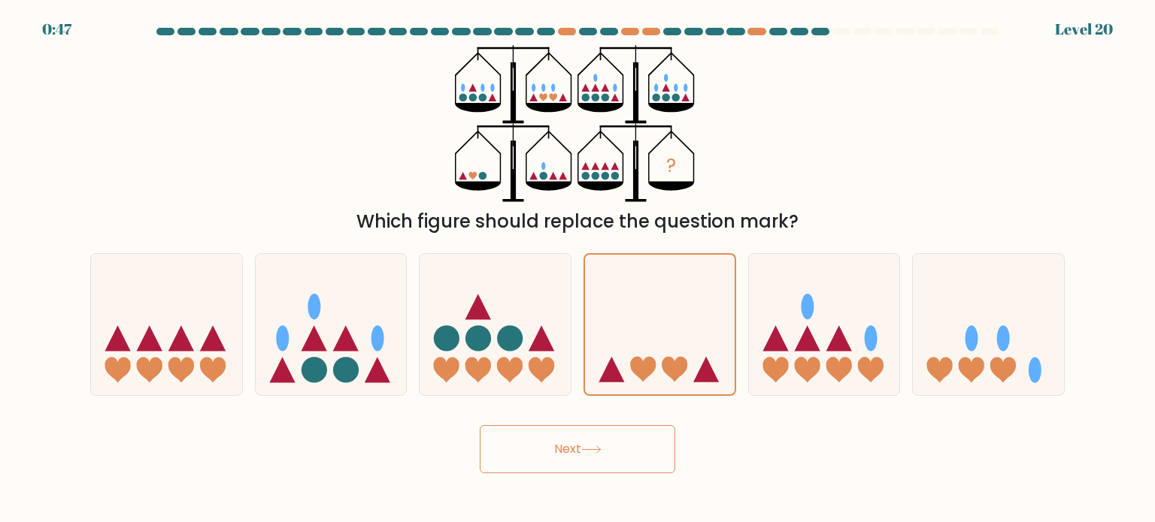
click at [662, 450] on button "Next" at bounding box center [577, 450] width 195 height 48
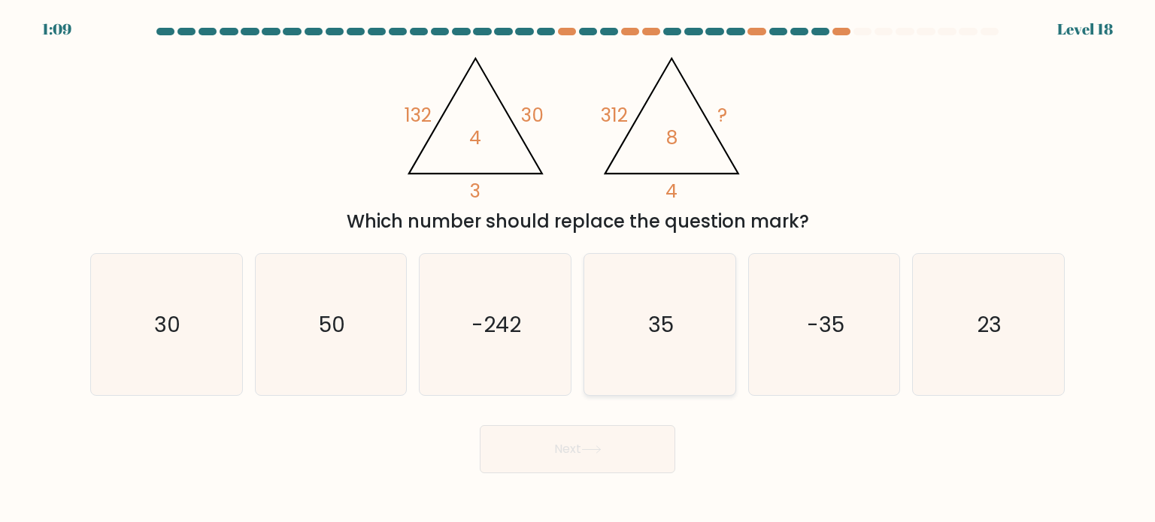
click at [680, 358] on icon "35" at bounding box center [659, 324] width 141 height 141
click at [578, 269] on input "d. 35" at bounding box center [577, 266] width 1 height 8
radio input "true"
click at [579, 441] on button "Next" at bounding box center [577, 450] width 195 height 48
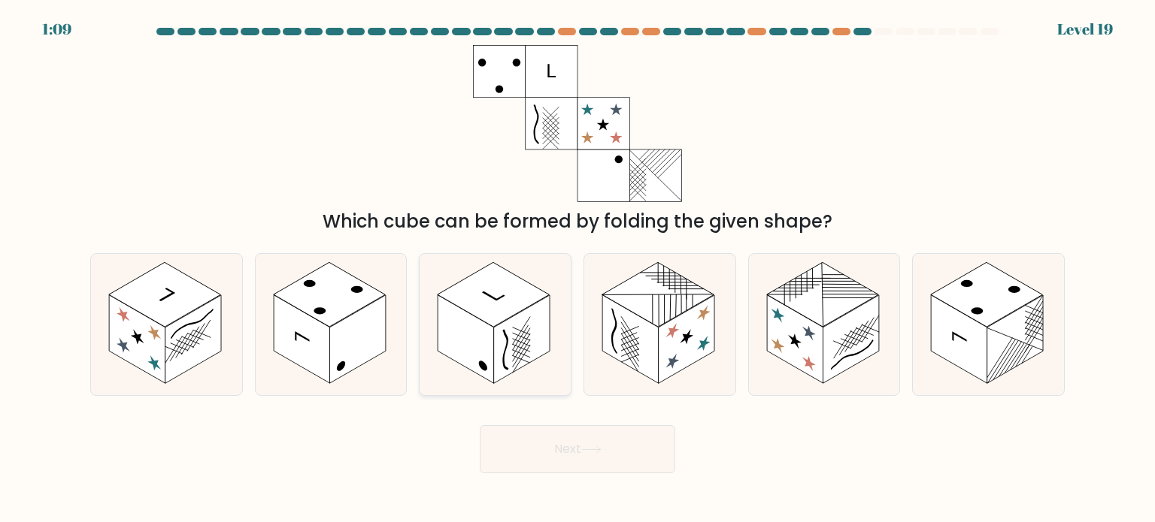
click at [502, 338] on rect at bounding box center [522, 339] width 56 height 89
click at [577, 269] on input "c." at bounding box center [577, 266] width 1 height 8
radio input "true"
click at [587, 444] on button "Next" at bounding box center [577, 450] width 195 height 48
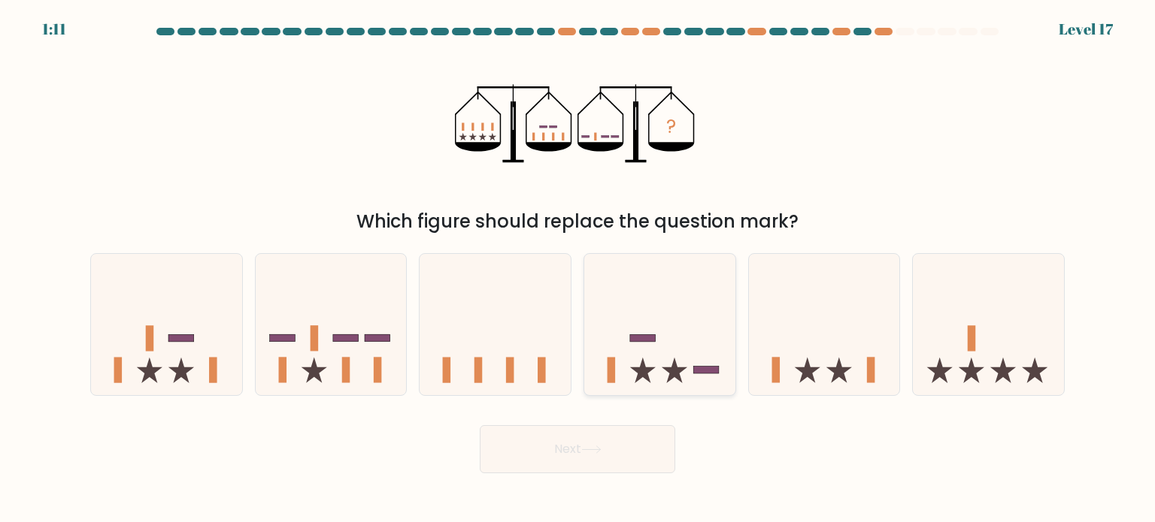
click at [668, 337] on icon at bounding box center [659, 324] width 151 height 125
click at [578, 269] on input "d." at bounding box center [577, 266] width 1 height 8
radio input "true"
click at [644, 441] on button "Next" at bounding box center [577, 450] width 195 height 48
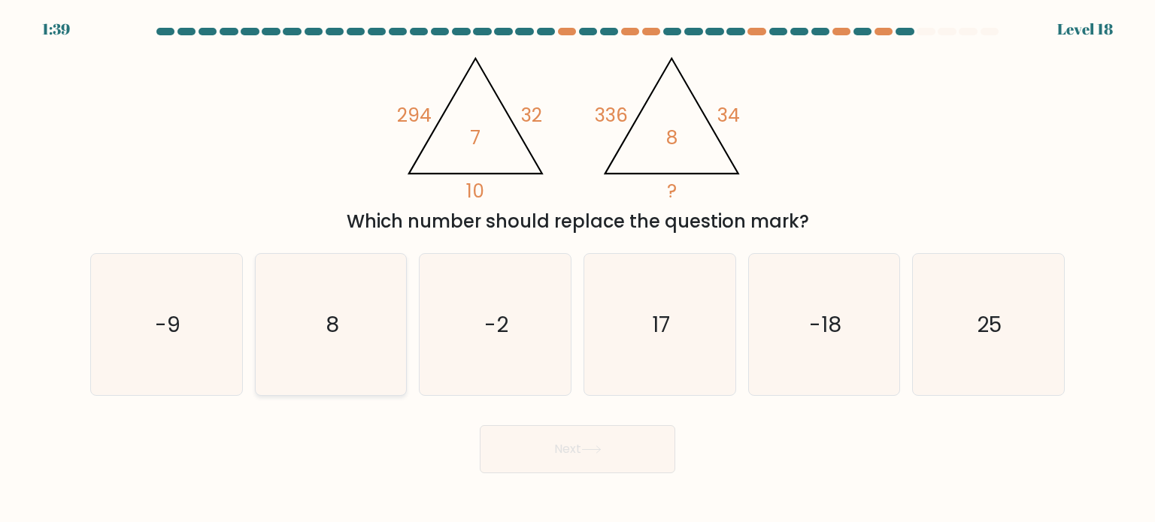
click at [327, 312] on text "8" at bounding box center [333, 324] width 14 height 30
click at [577, 269] on input "b. 8" at bounding box center [577, 266] width 1 height 8
radio input "true"
click at [571, 462] on button "Next" at bounding box center [577, 450] width 195 height 48
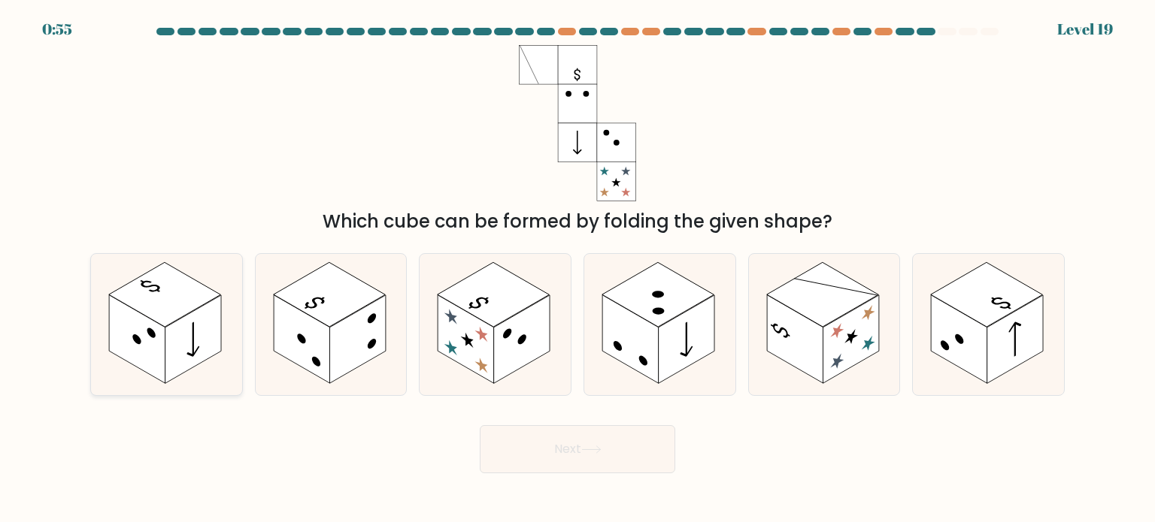
click at [135, 292] on rect at bounding box center [165, 294] width 112 height 65
click at [577, 269] on input "a." at bounding box center [577, 266] width 1 height 8
radio input "true"
click at [638, 462] on button "Next" at bounding box center [577, 450] width 195 height 48
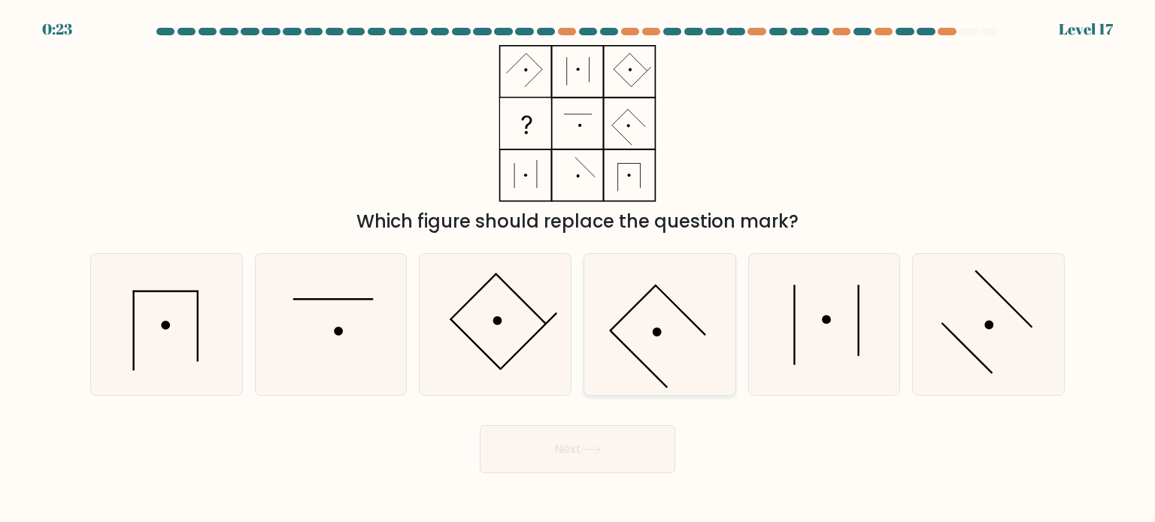
click at [676, 348] on icon at bounding box center [659, 324] width 141 height 141
click at [578, 269] on input "d." at bounding box center [577, 266] width 1 height 8
radio input "true"
click at [587, 456] on button "Next" at bounding box center [577, 450] width 195 height 48
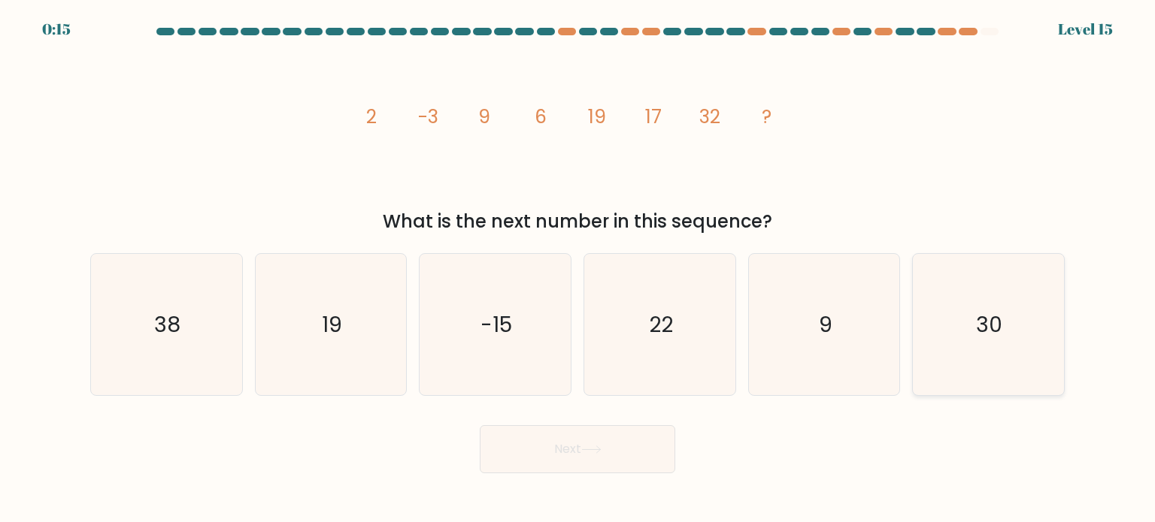
click at [986, 336] on text "30" at bounding box center [990, 324] width 26 height 30
click at [578, 269] on input "f. 30" at bounding box center [577, 266] width 1 height 8
radio input "true"
click at [541, 444] on button "Next" at bounding box center [577, 450] width 195 height 48
click at [586, 452] on icon at bounding box center [591, 450] width 20 height 8
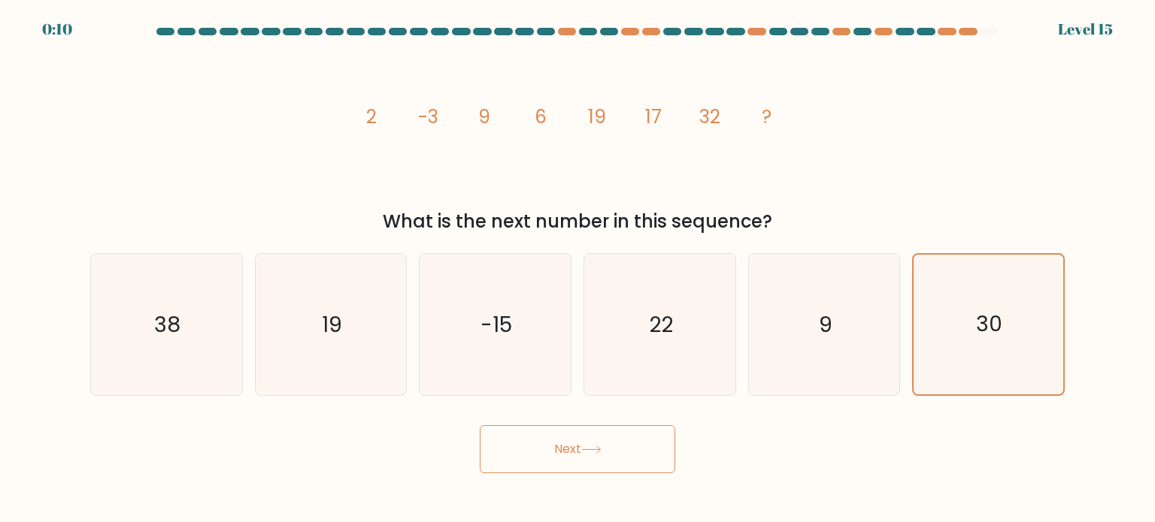
click at [592, 447] on icon at bounding box center [591, 450] width 20 height 8
click at [1014, 310] on icon "30" at bounding box center [988, 325] width 140 height 140
click at [578, 269] on input "f. 30" at bounding box center [577, 266] width 1 height 8
click at [594, 461] on button "Next" at bounding box center [577, 450] width 195 height 48
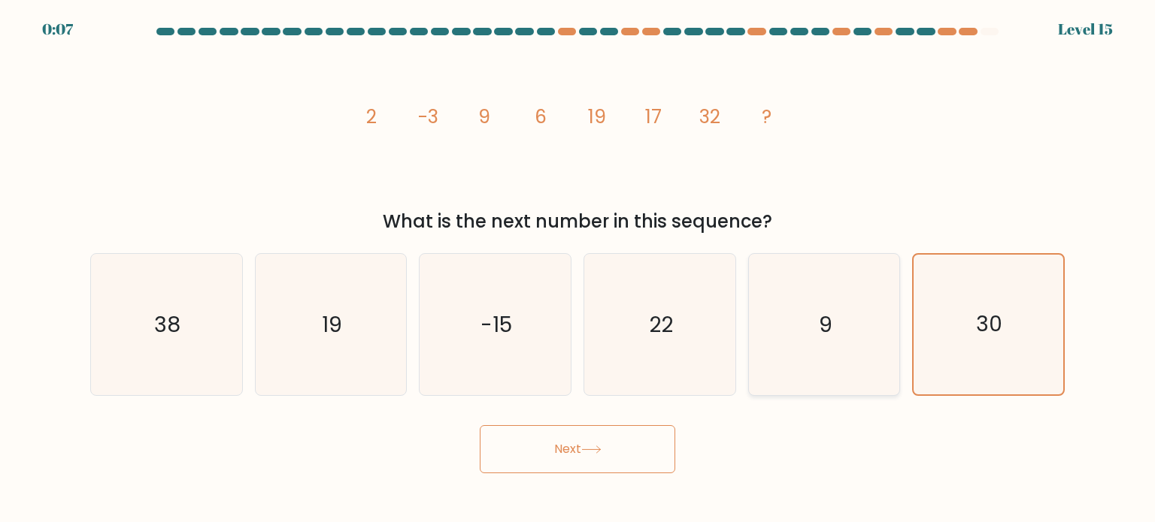
click at [875, 306] on icon "9" at bounding box center [823, 324] width 141 height 141
click at [578, 269] on input "e. 9" at bounding box center [577, 266] width 1 height 8
radio input "true"
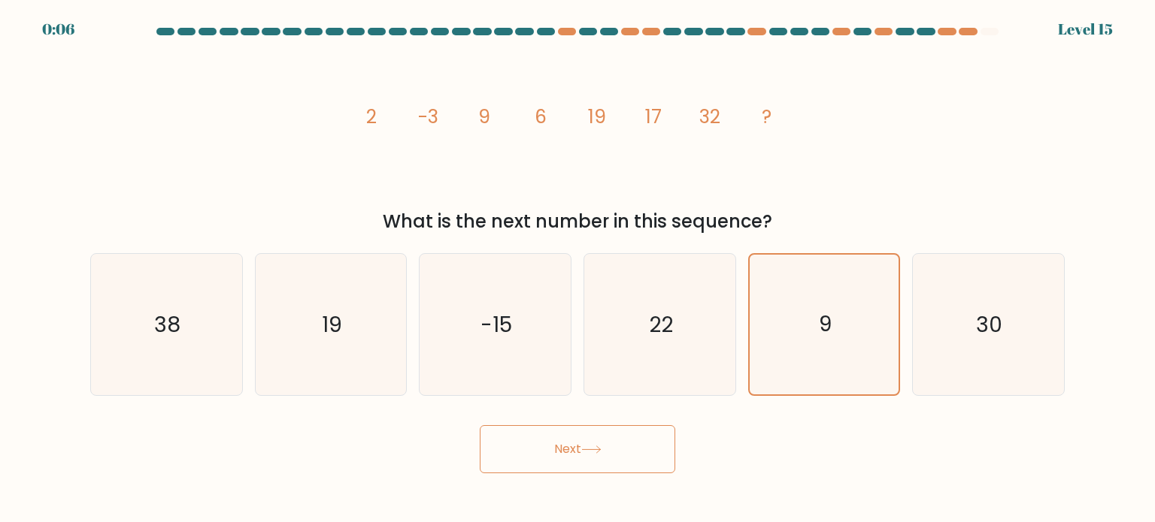
click at [625, 449] on button "Next" at bounding box center [577, 450] width 195 height 48
drag, startPoint x: 680, startPoint y: 333, endPoint x: 643, endPoint y: 392, distance: 69.9
click at [680, 333] on icon "22" at bounding box center [659, 324] width 141 height 141
click at [578, 269] on input "d. 22" at bounding box center [577, 266] width 1 height 8
radio input "true"
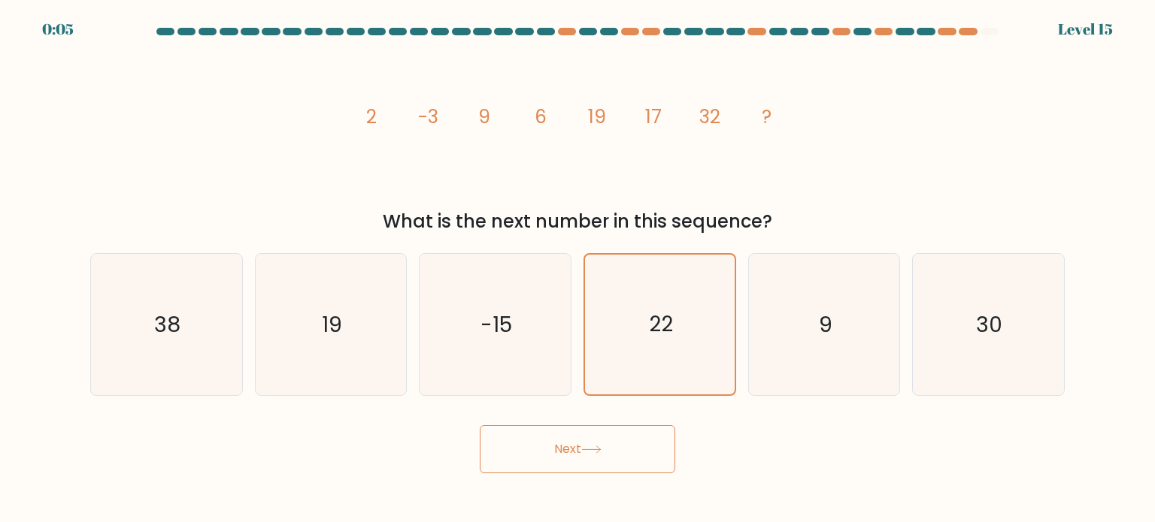
click at [625, 457] on button "Next" at bounding box center [577, 450] width 195 height 48
click at [478, 340] on icon "-15" at bounding box center [494, 324] width 141 height 141
click at [577, 269] on input "c. -15" at bounding box center [577, 266] width 1 height 8
radio input "true"
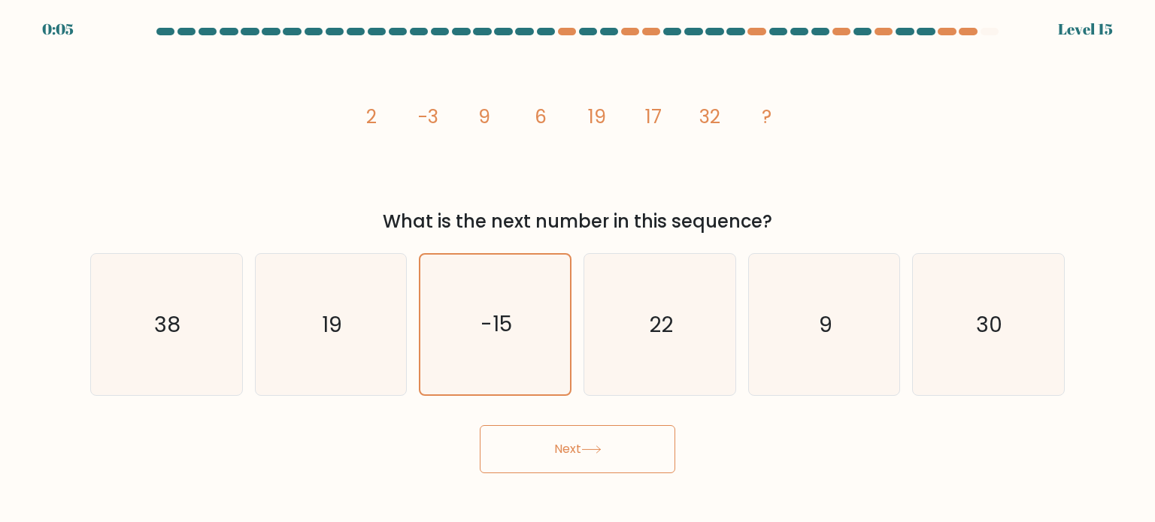
click at [538, 450] on button "Next" at bounding box center [577, 450] width 195 height 48
click at [397, 363] on icon "19" at bounding box center [330, 324] width 141 height 141
click at [577, 269] on input "b. 19" at bounding box center [577, 266] width 1 height 8
radio input "true"
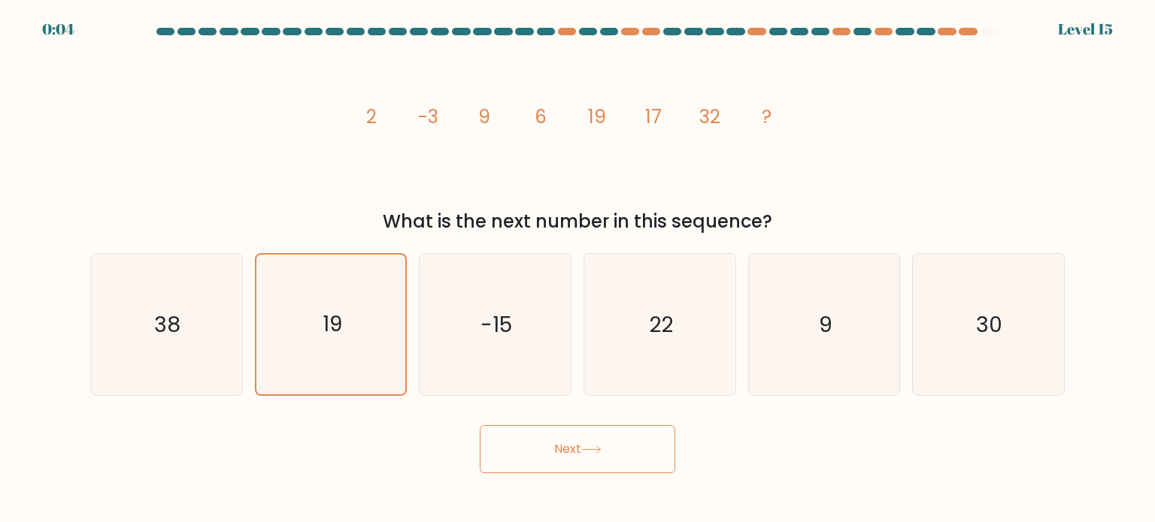
click at [550, 449] on button "Next" at bounding box center [577, 450] width 195 height 48
click at [1014, 352] on icon "30" at bounding box center [987, 324] width 141 height 141
click at [578, 269] on input "f. 30" at bounding box center [577, 266] width 1 height 8
radio input "true"
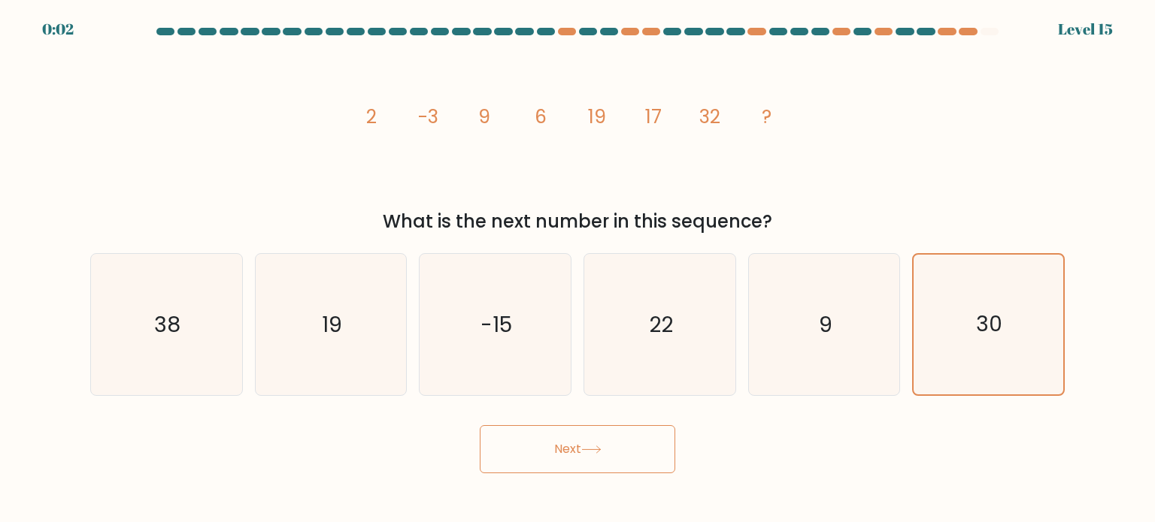
click at [583, 465] on button "Next" at bounding box center [577, 450] width 195 height 48
click at [583, 462] on button "Next" at bounding box center [577, 450] width 195 height 48
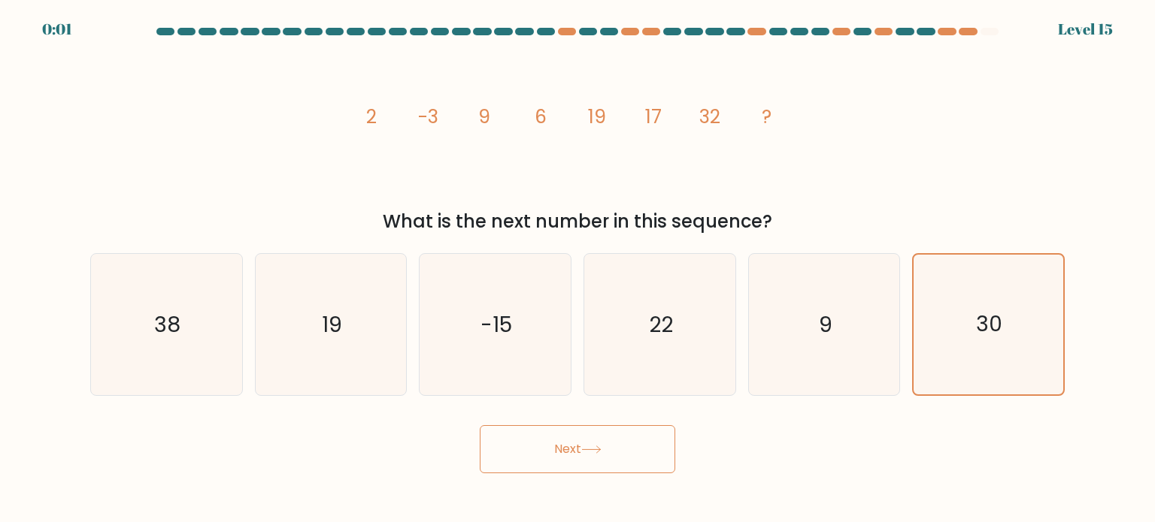
click at [583, 462] on button "Next" at bounding box center [577, 450] width 195 height 48
